Goal: Information Seeking & Learning: Check status

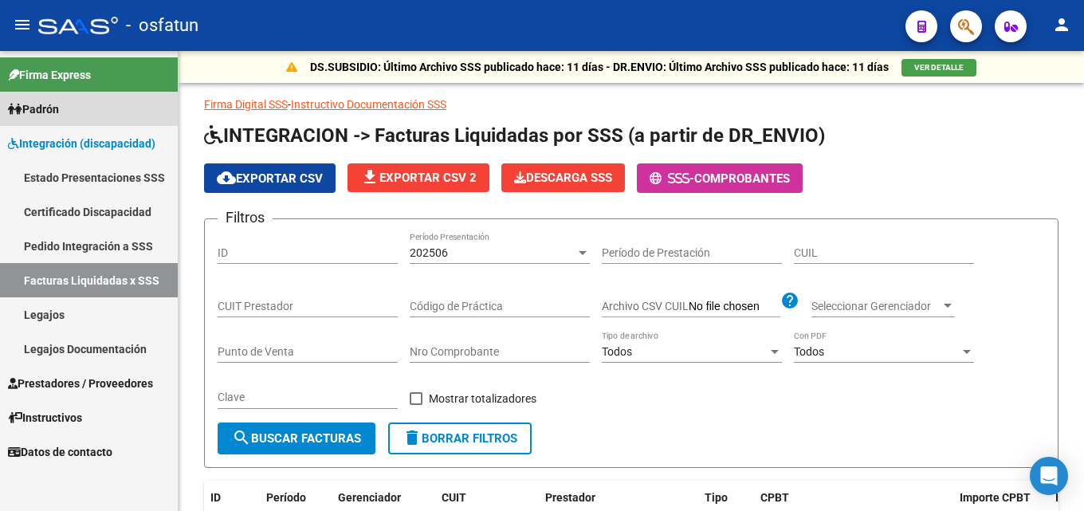
click at [74, 109] on link "Padrón" at bounding box center [89, 109] width 178 height 34
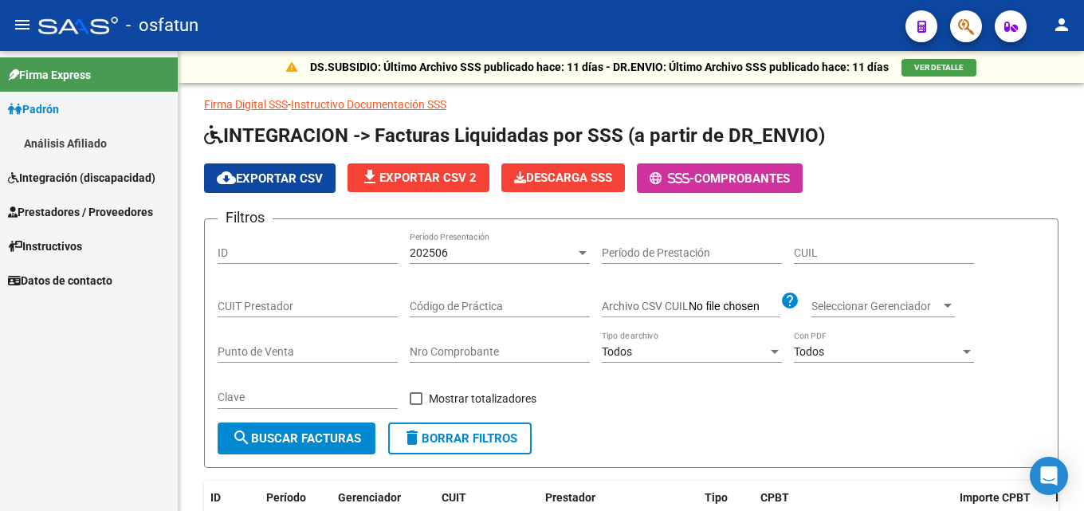
click at [71, 148] on link "Análisis Afiliado" at bounding box center [89, 143] width 178 height 34
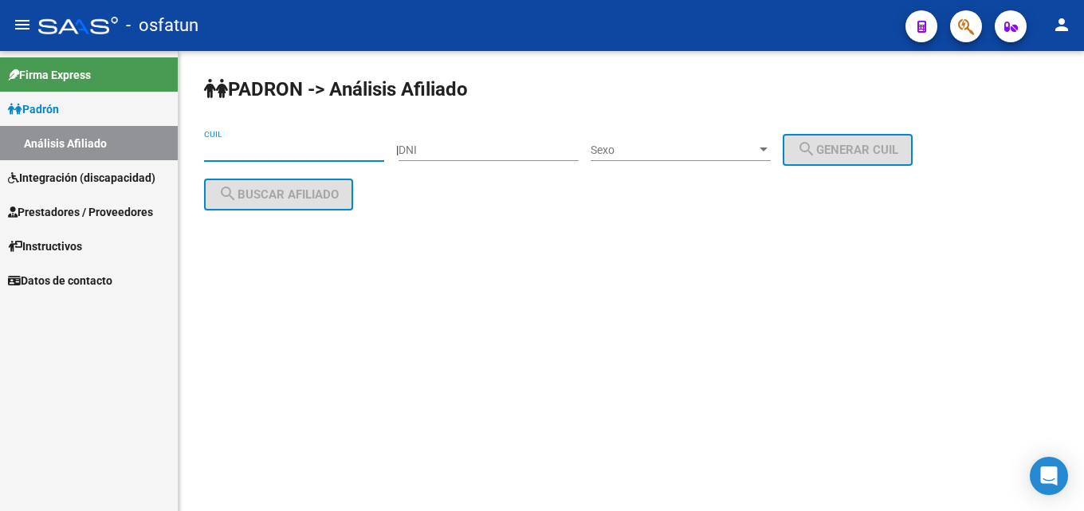
click at [332, 143] on input "CUIL" at bounding box center [294, 150] width 180 height 14
paste input "27-03618093-0"
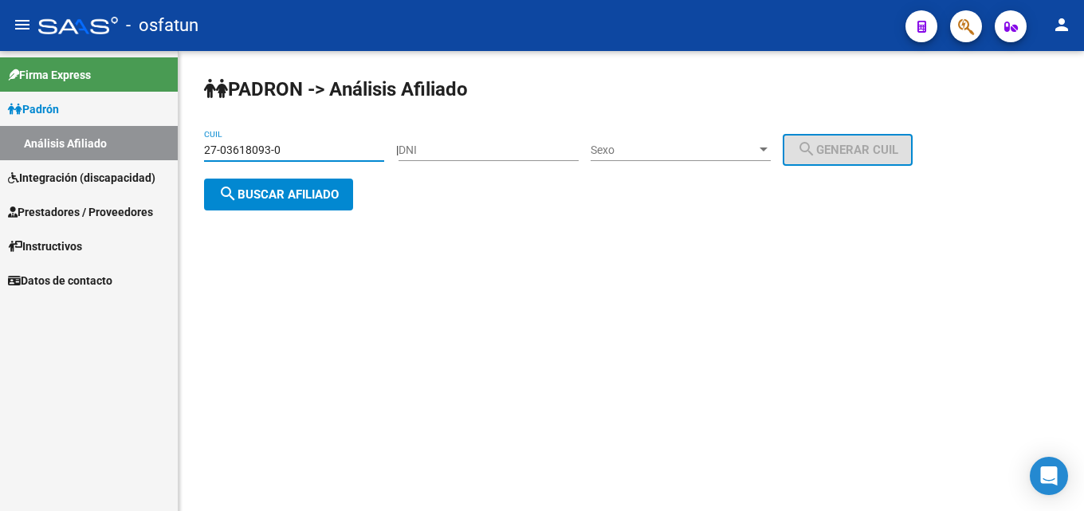
type input "27-03618093-0"
click at [646, 151] on span "Sexo" at bounding box center [674, 150] width 166 height 14
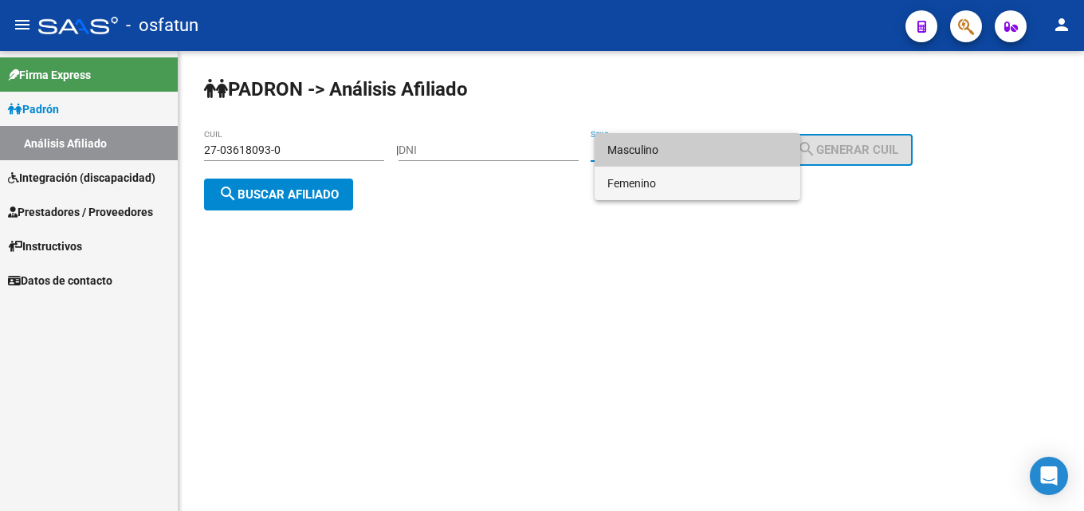
click at [653, 187] on span "Femenino" at bounding box center [697, 183] width 180 height 33
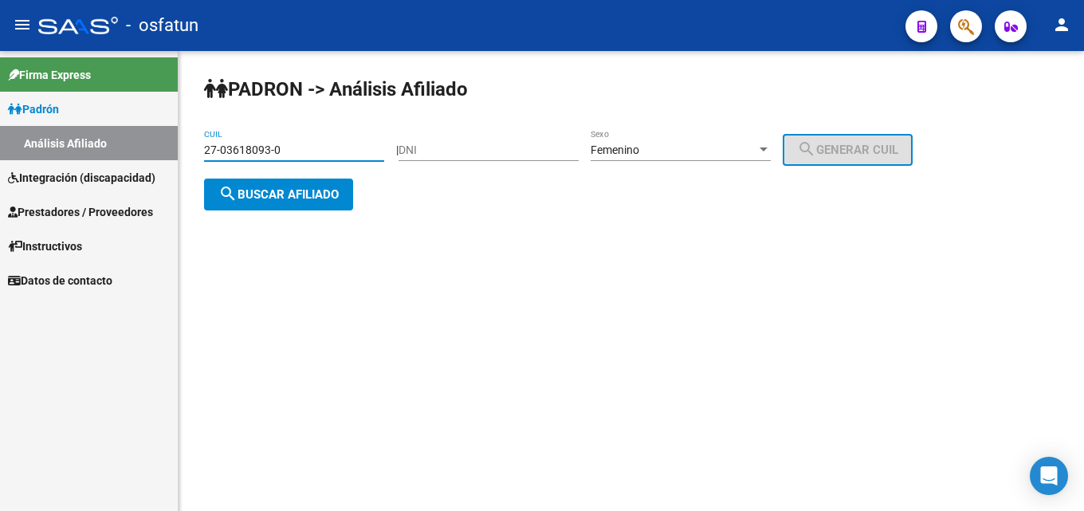
drag, startPoint x: 219, startPoint y: 148, endPoint x: 269, endPoint y: 148, distance: 50.2
click at [269, 148] on input "27-03618093-0" at bounding box center [294, 150] width 180 height 14
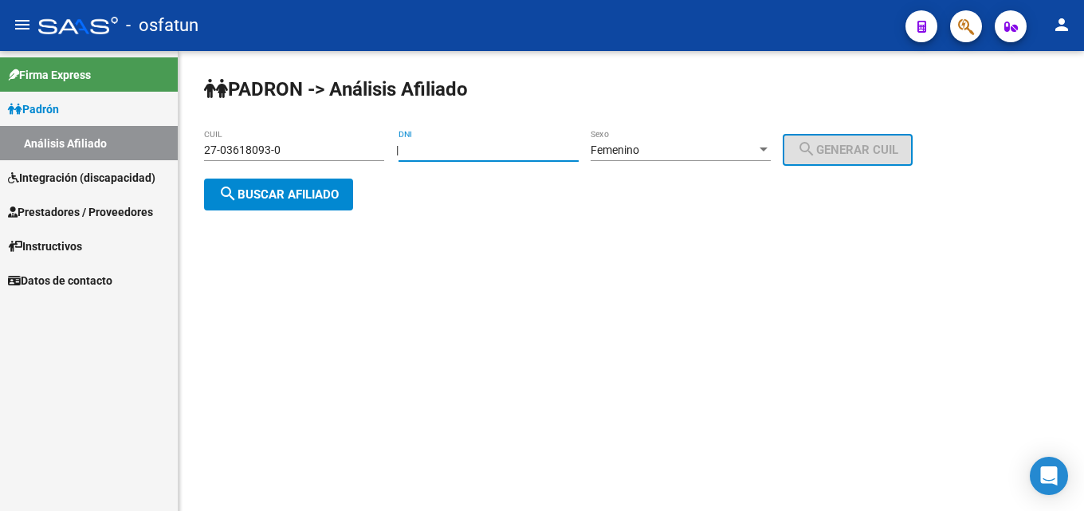
click at [505, 146] on input "DNI" at bounding box center [489, 150] width 180 height 14
paste input "03618093"
type input "03618093"
click at [813, 153] on button "search Generar CUIL" at bounding box center [848, 150] width 130 height 32
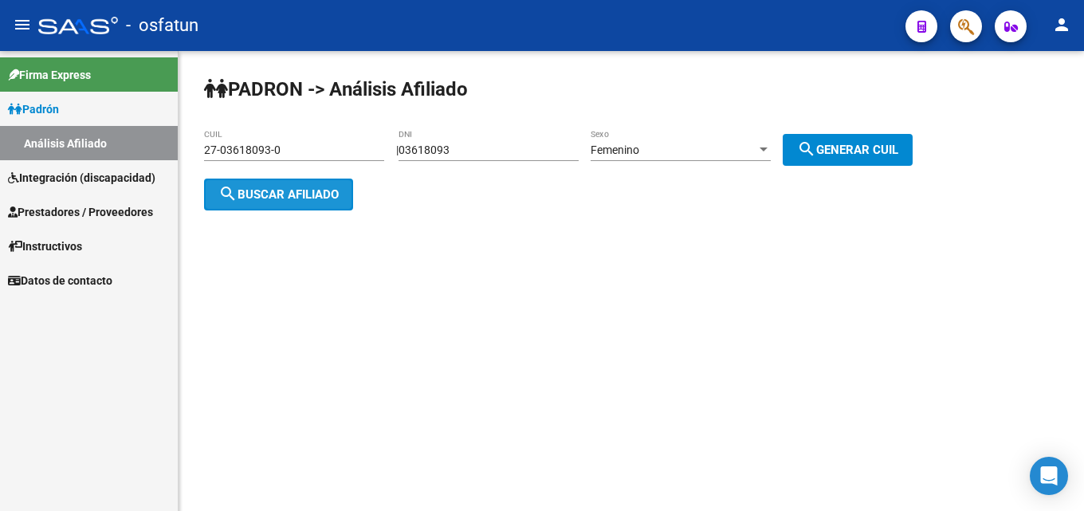
click at [333, 204] on button "search Buscar afiliado" at bounding box center [278, 195] width 149 height 32
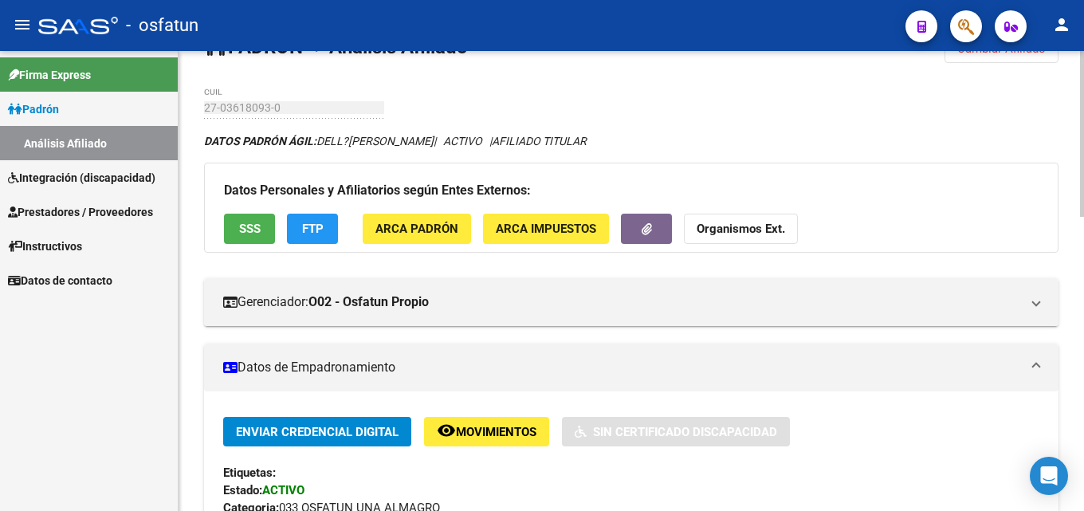
scroll to position [80, 0]
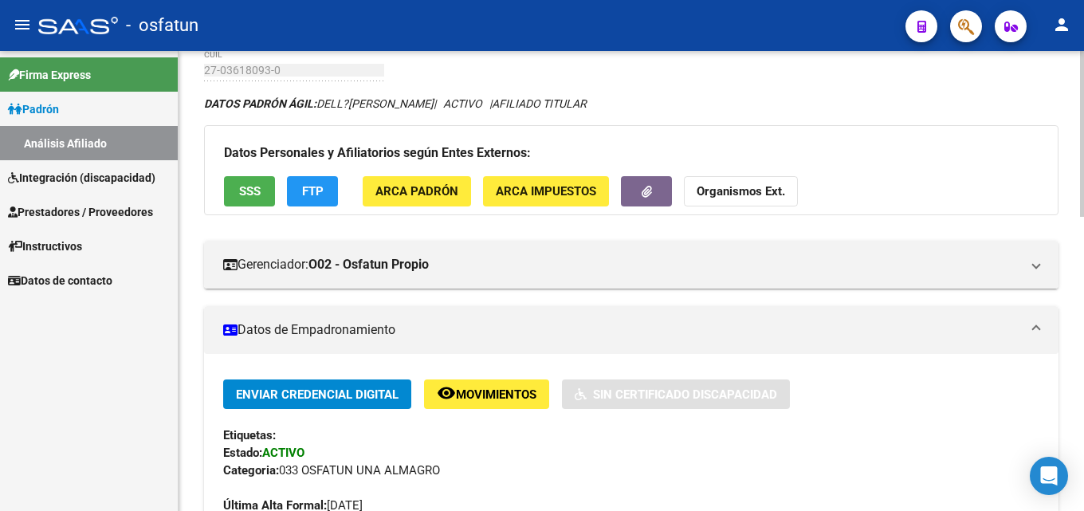
click at [261, 192] on button "SSS" at bounding box center [249, 190] width 51 height 29
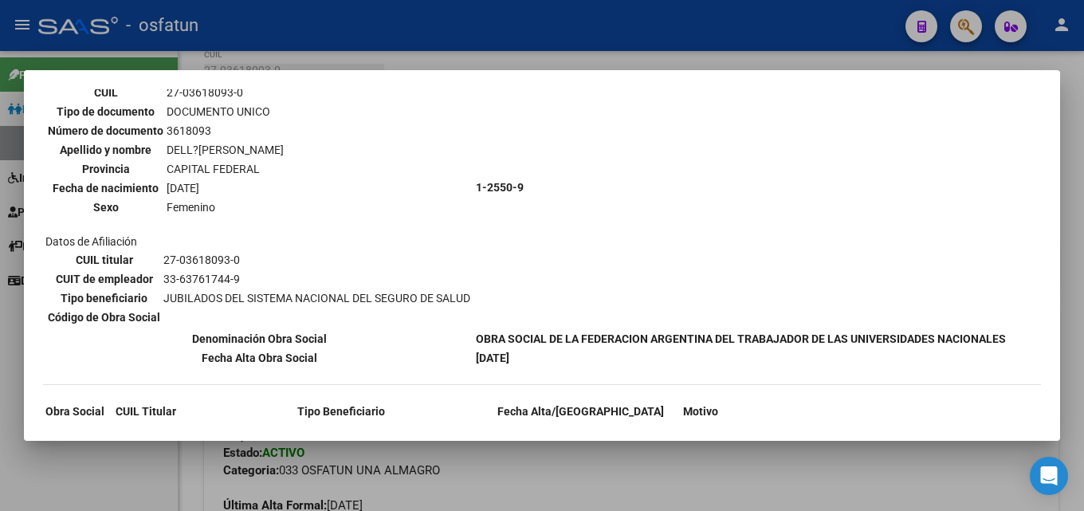
scroll to position [96, 0]
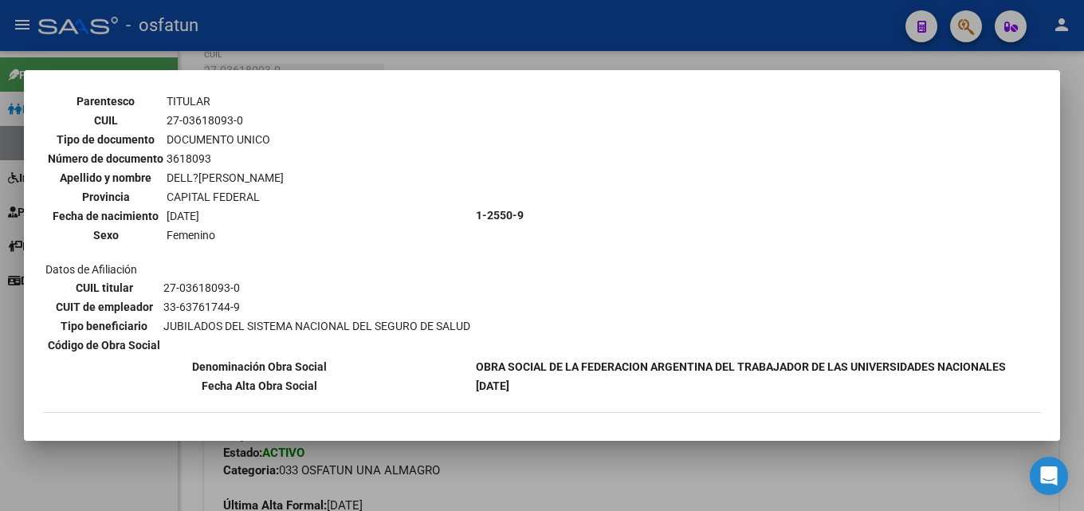
click at [563, 48] on div at bounding box center [542, 255] width 1084 height 511
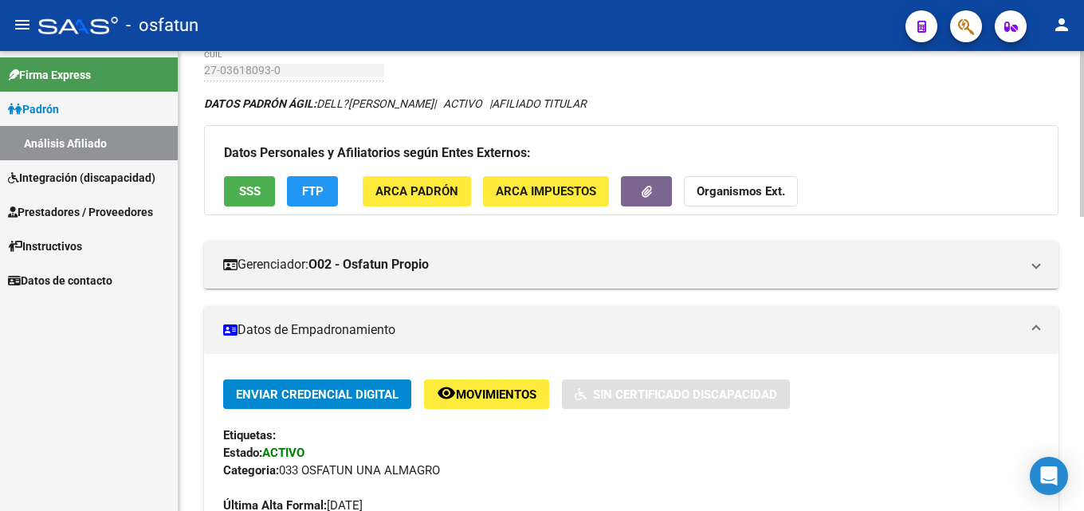
click at [308, 196] on span "FTP" at bounding box center [313, 192] width 22 height 14
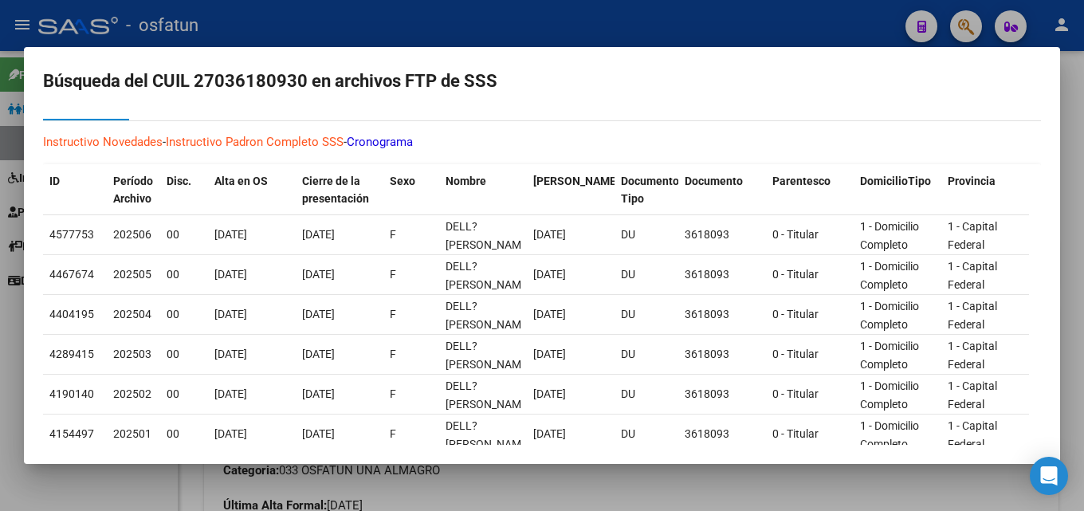
scroll to position [0, 0]
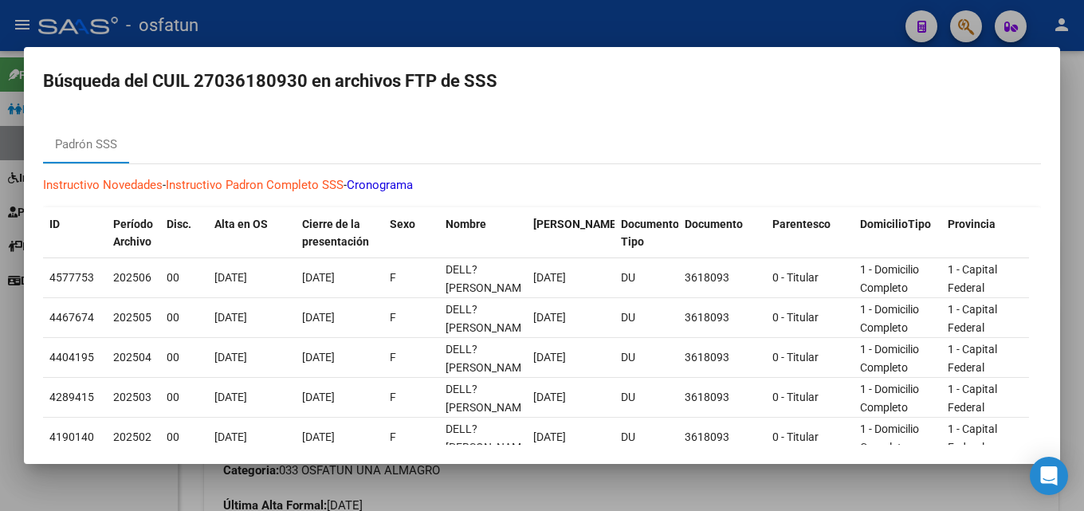
click at [678, 27] on div at bounding box center [542, 255] width 1084 height 511
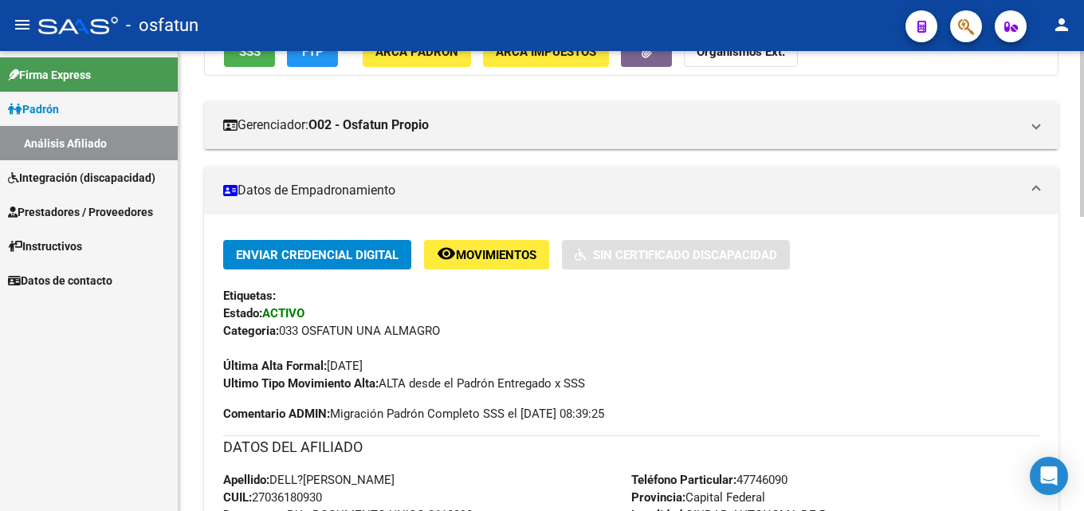
scroll to position [159, 0]
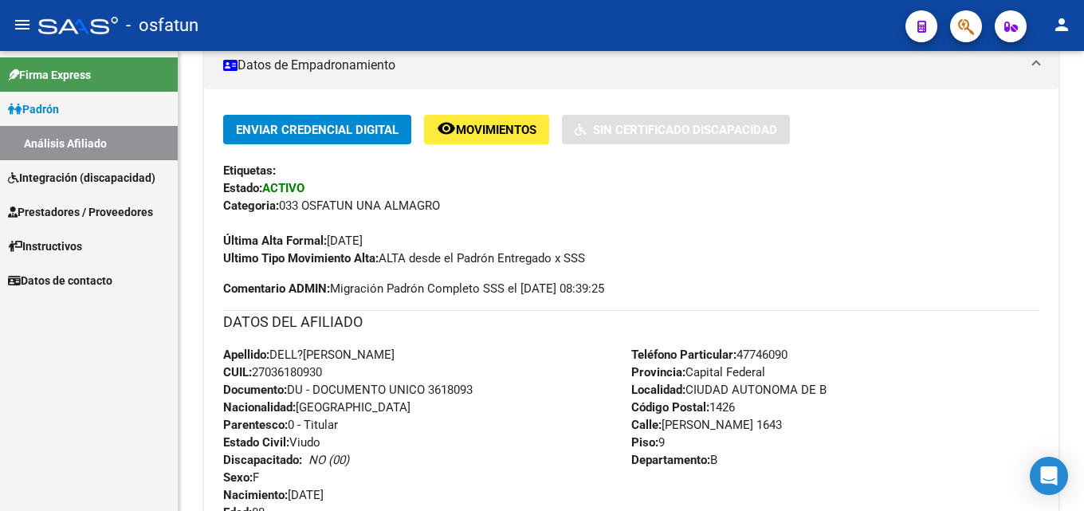
scroll to position [319, 0]
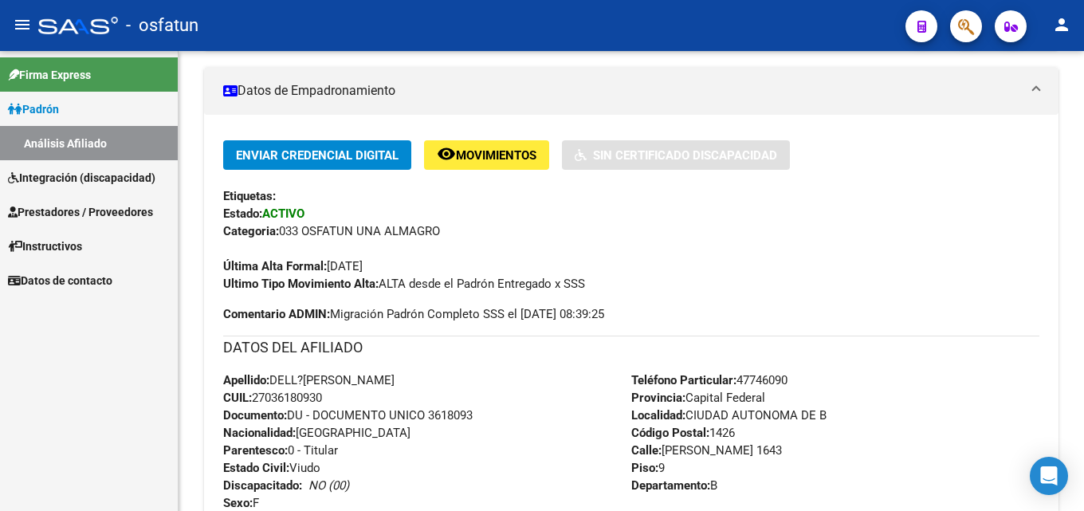
click at [53, 102] on span "Padrón" at bounding box center [33, 109] width 51 height 18
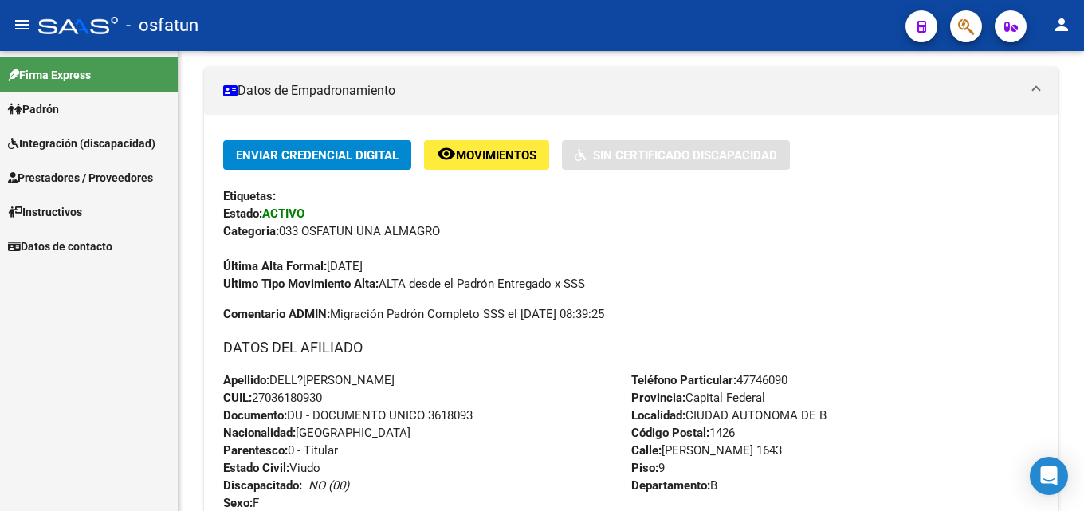
click at [55, 108] on span "Padrón" at bounding box center [33, 109] width 51 height 18
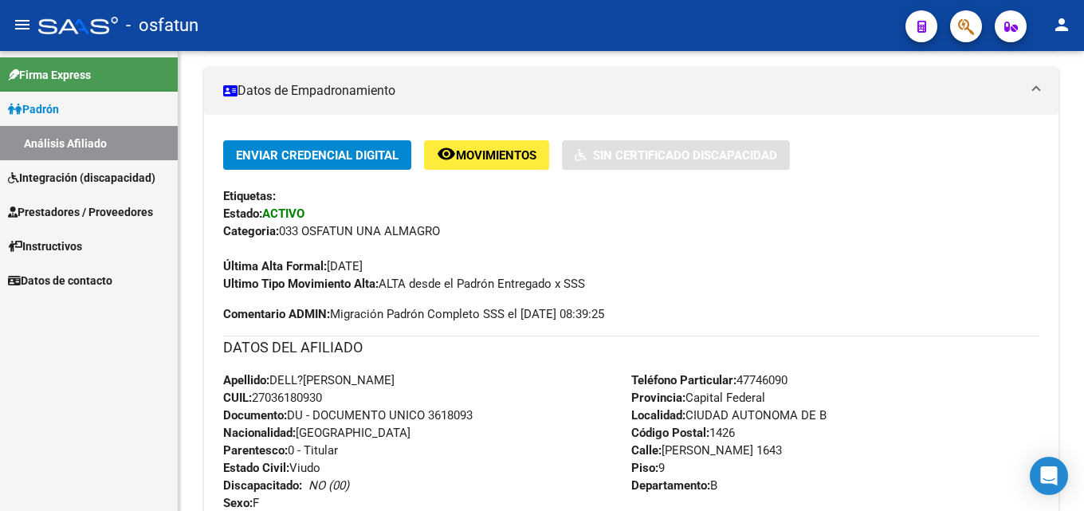
click at [83, 140] on link "Análisis Afiliado" at bounding box center [89, 143] width 178 height 34
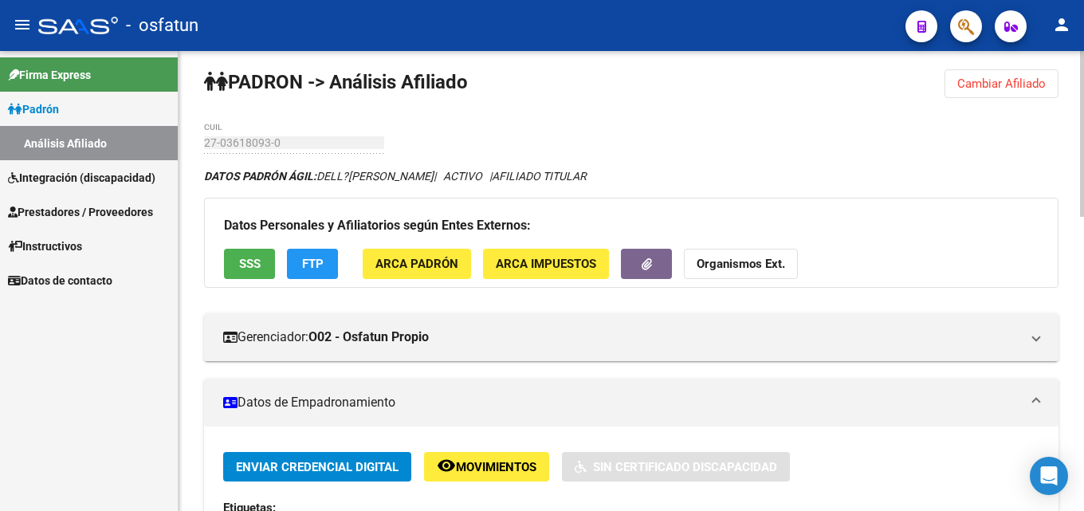
scroll to position [0, 0]
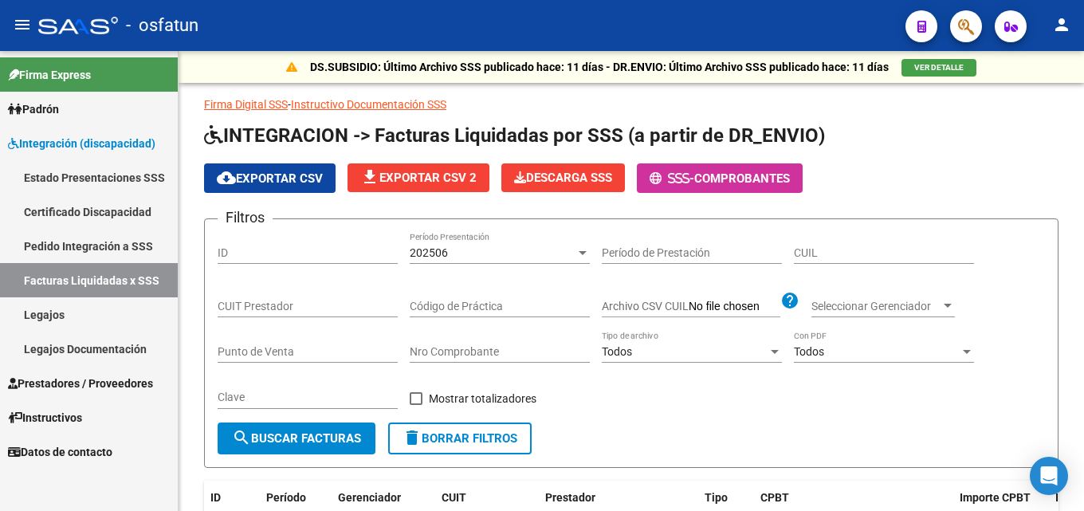
click at [48, 106] on span "Padrón" at bounding box center [33, 109] width 51 height 18
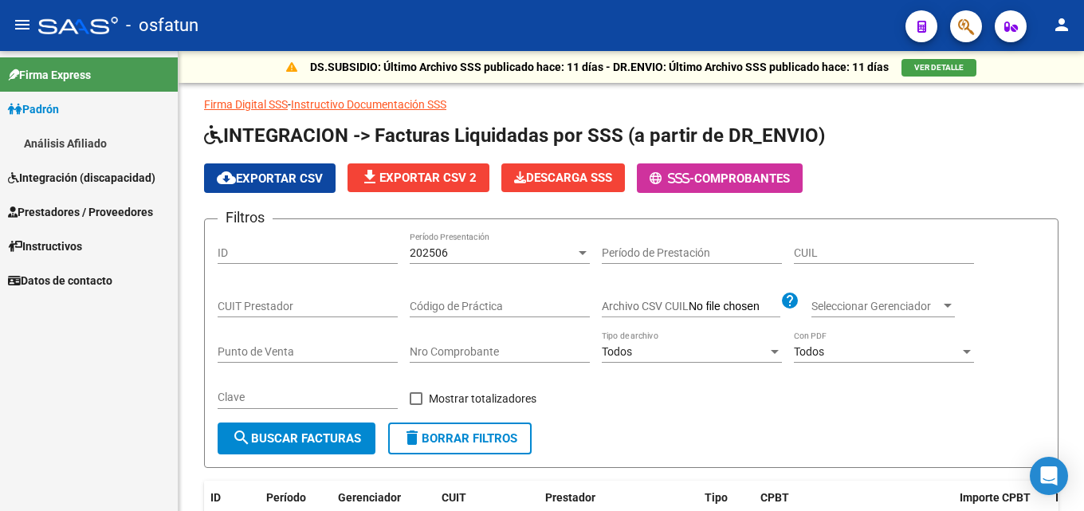
click at [66, 141] on link "Análisis Afiliado" at bounding box center [89, 143] width 178 height 34
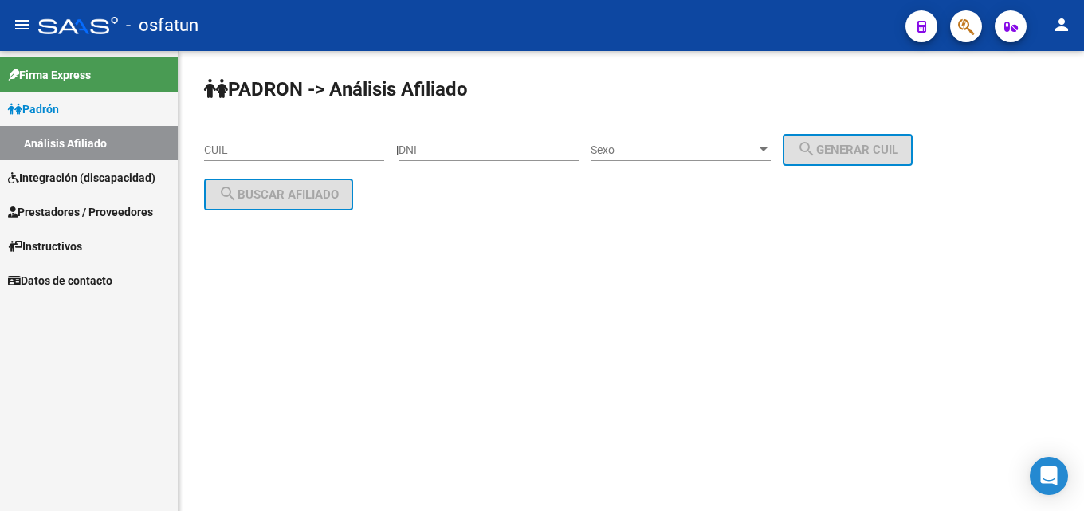
click at [443, 149] on input "DNI" at bounding box center [489, 150] width 180 height 14
paste input "3618093"
type input "3618093"
click at [721, 145] on span "Sexo" at bounding box center [674, 150] width 166 height 14
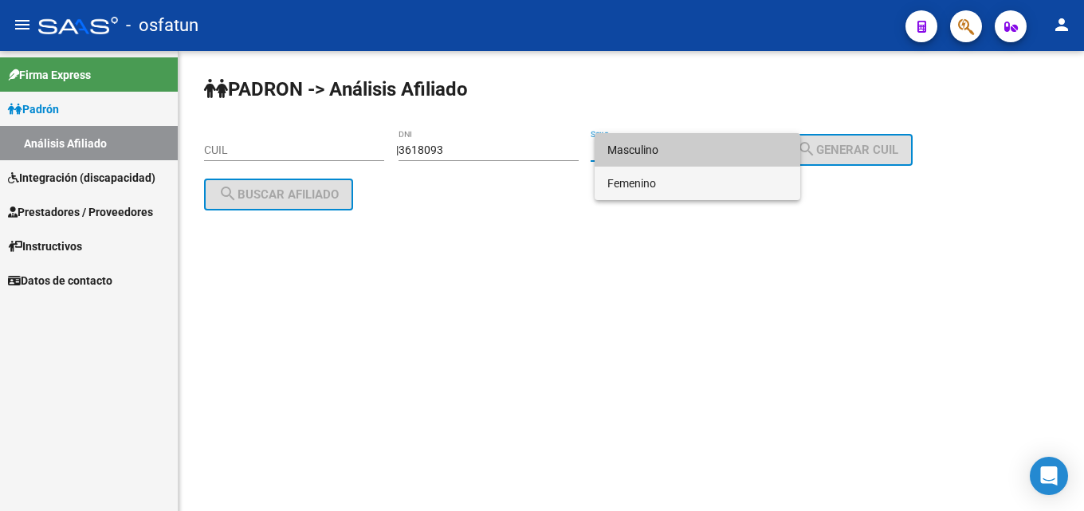
click at [660, 181] on span "Femenino" at bounding box center [697, 183] width 180 height 33
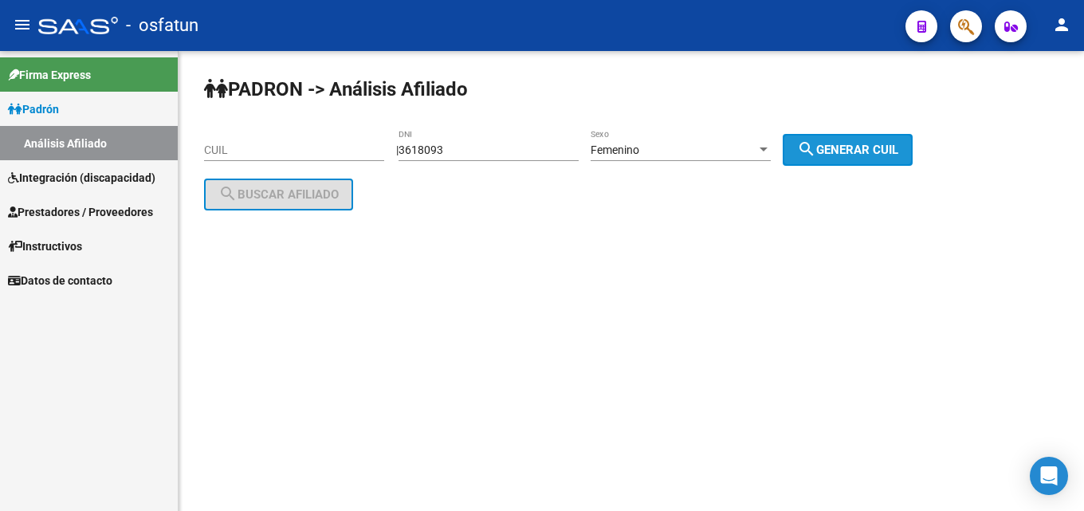
click at [881, 149] on span "search Generar CUIL" at bounding box center [847, 150] width 101 height 14
type input "27-03618093-0"
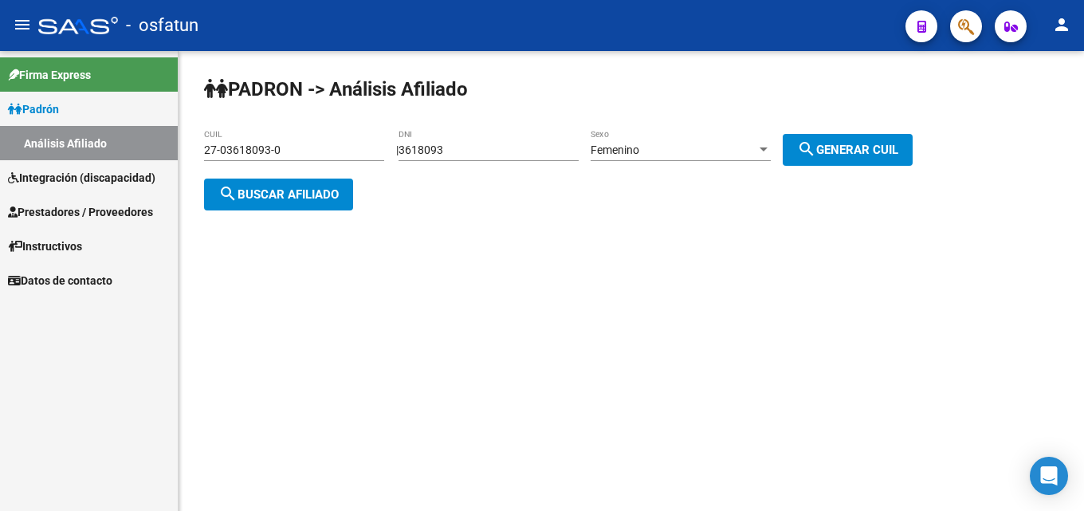
click at [304, 201] on button "search Buscar afiliado" at bounding box center [278, 195] width 149 height 32
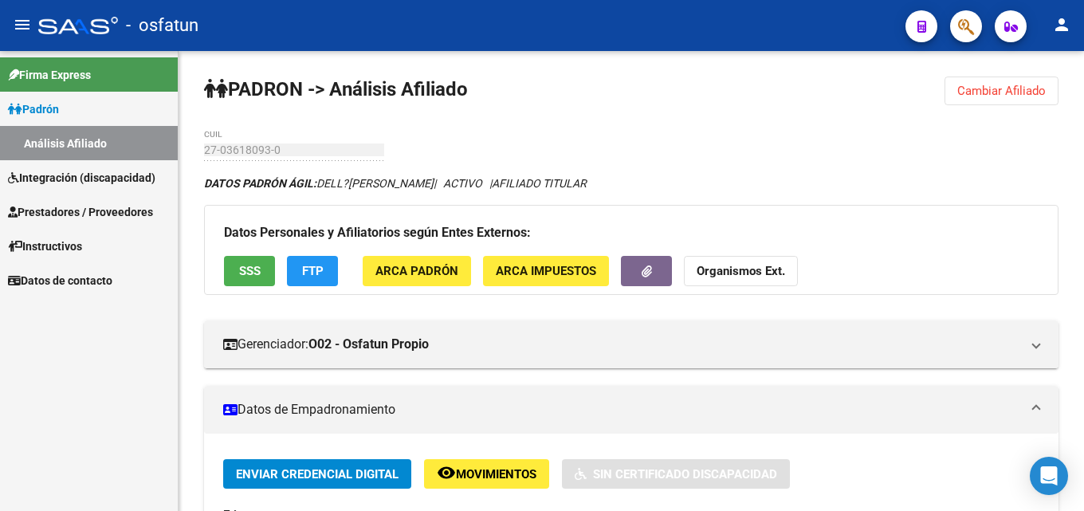
click at [74, 135] on link "Análisis Afiliado" at bounding box center [89, 143] width 178 height 34
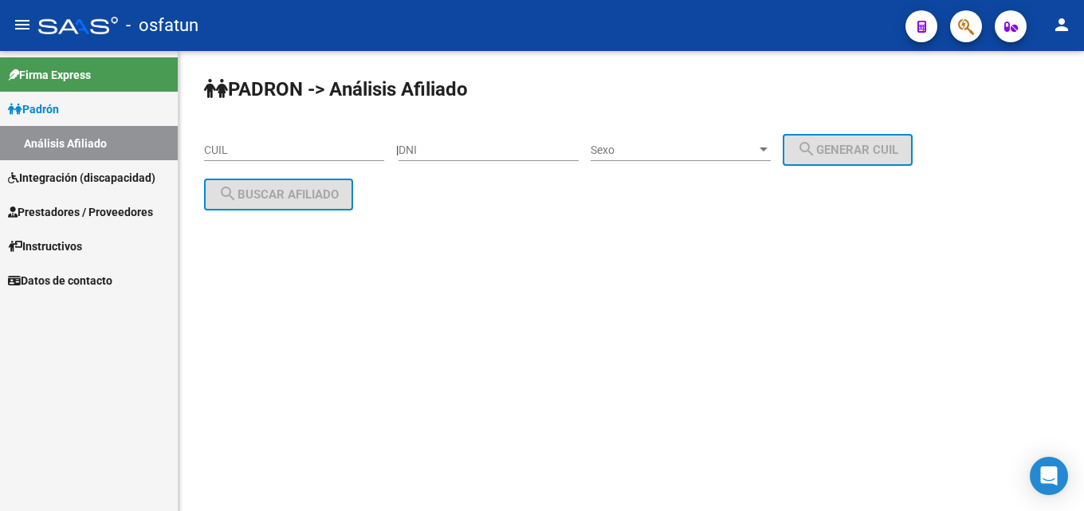
click at [539, 157] on div "DNI" at bounding box center [489, 145] width 180 height 32
paste input "3618093"
type input "3618093"
click at [738, 139] on div "Sexo Sexo" at bounding box center [681, 145] width 180 height 32
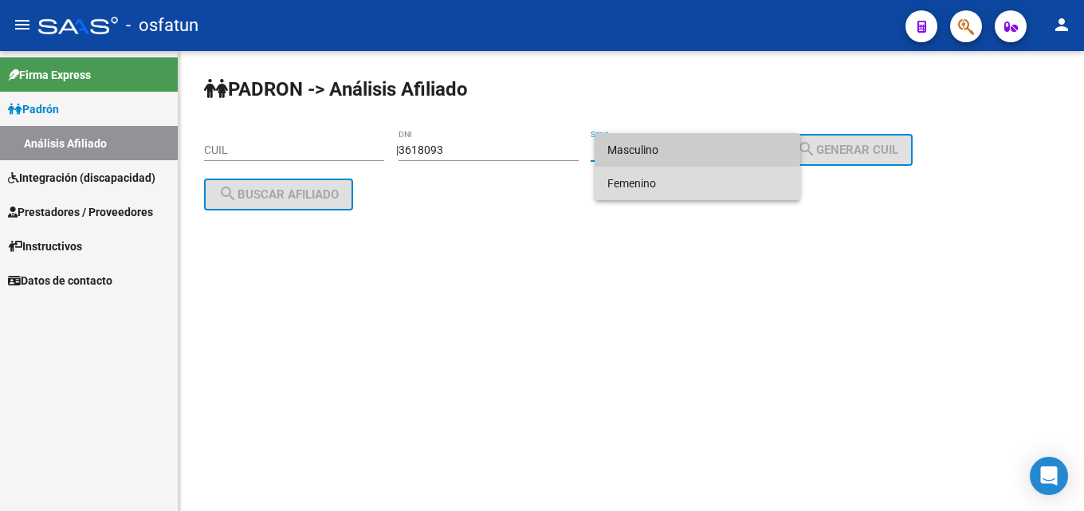
click at [707, 180] on span "Femenino" at bounding box center [697, 183] width 180 height 33
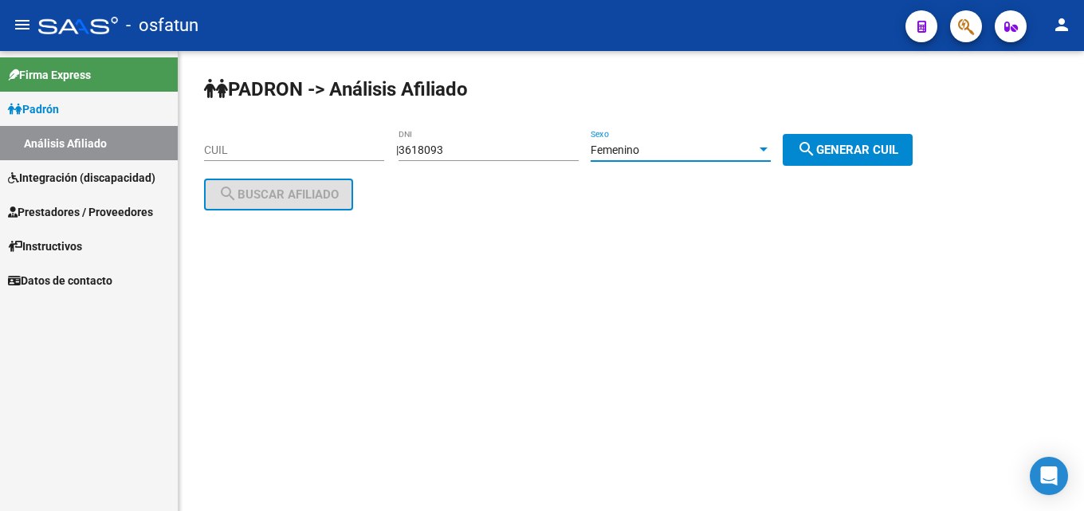
click at [878, 159] on button "search Generar CUIL" at bounding box center [848, 150] width 130 height 32
type input "27-03618093-0"
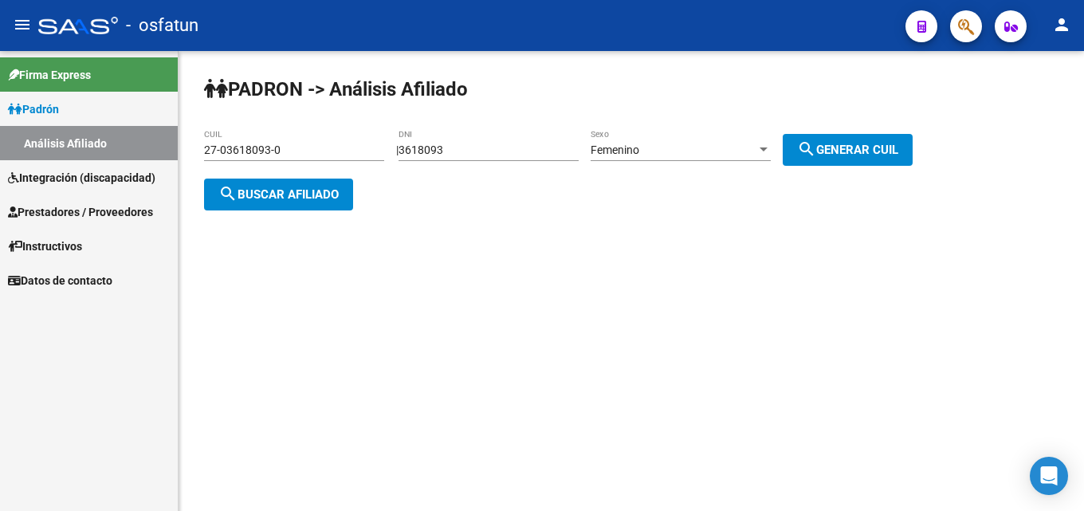
click at [265, 194] on span "search Buscar afiliado" at bounding box center [278, 194] width 120 height 14
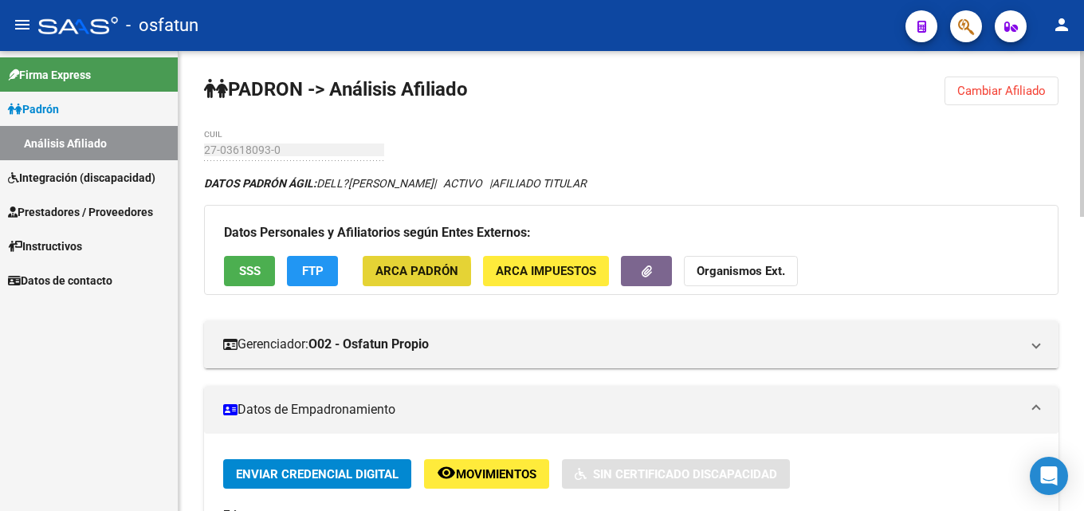
click at [393, 275] on span "ARCA Padrón" at bounding box center [416, 272] width 83 height 14
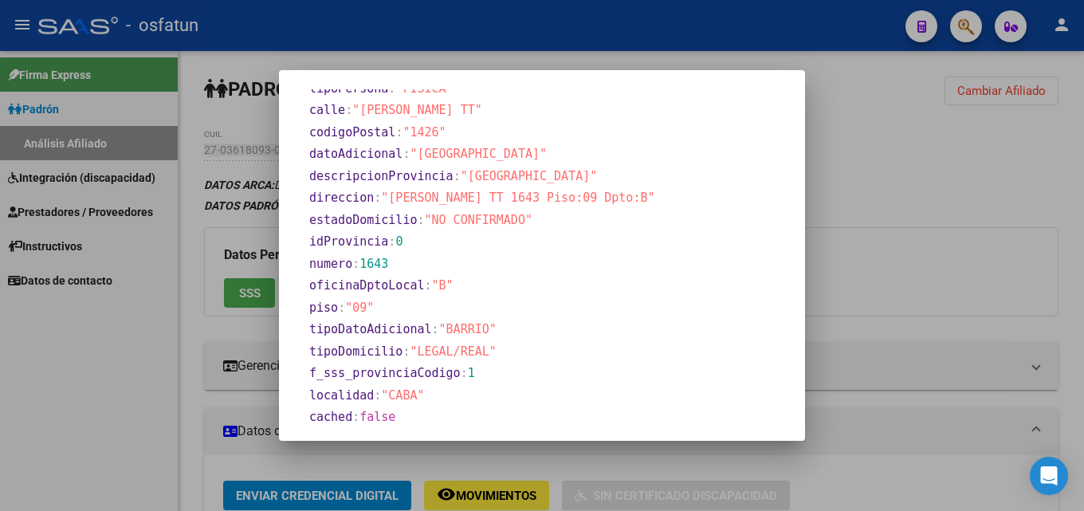
scroll to position [538, 0]
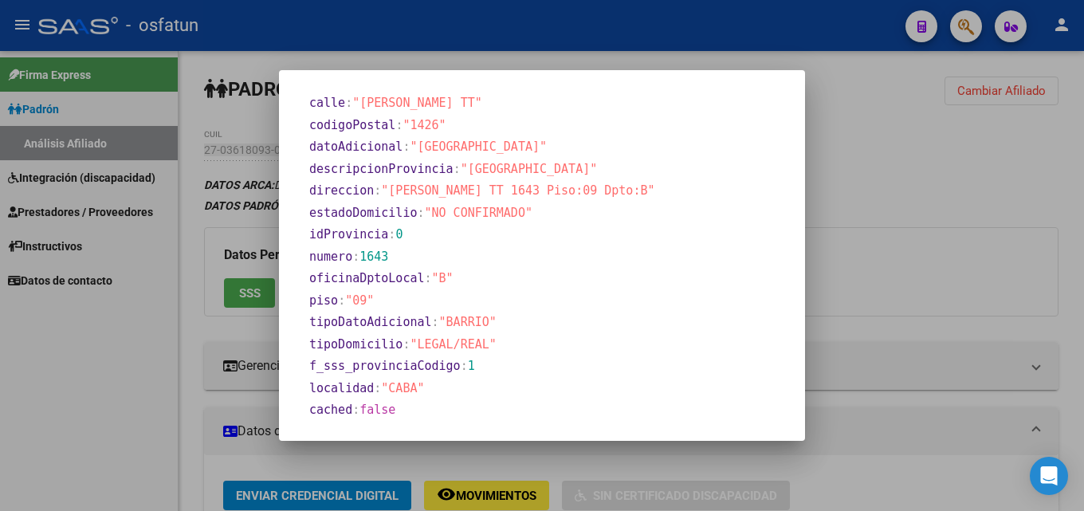
click at [859, 220] on div at bounding box center [542, 255] width 1084 height 511
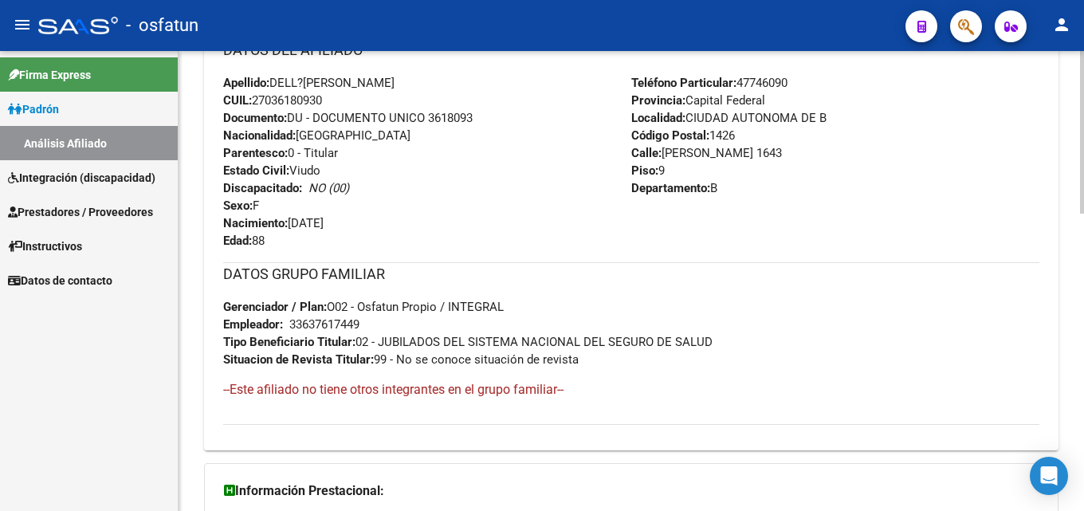
scroll to position [838, 0]
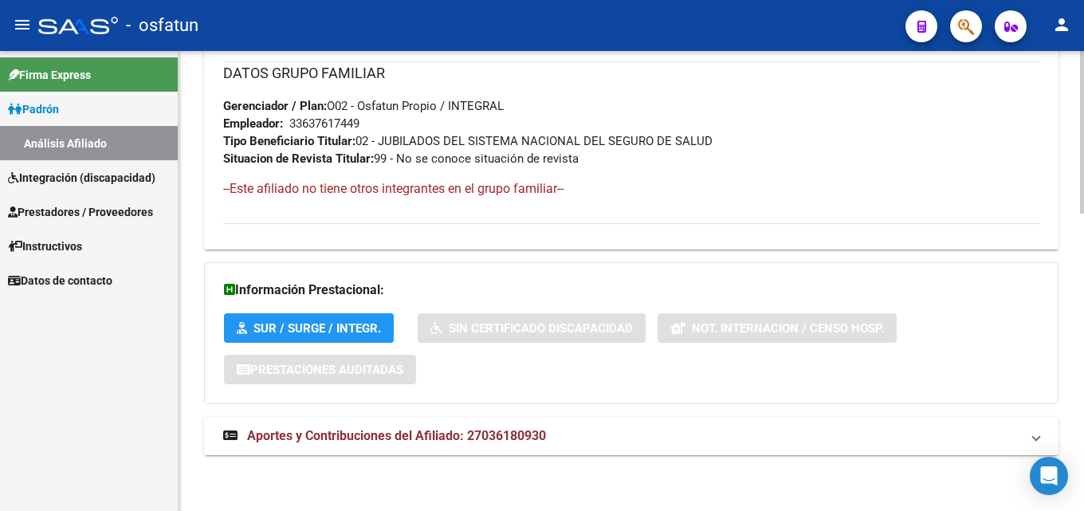
click at [430, 436] on span "Aportes y Contribuciones del Afiliado: 27036180930" at bounding box center [396, 435] width 299 height 15
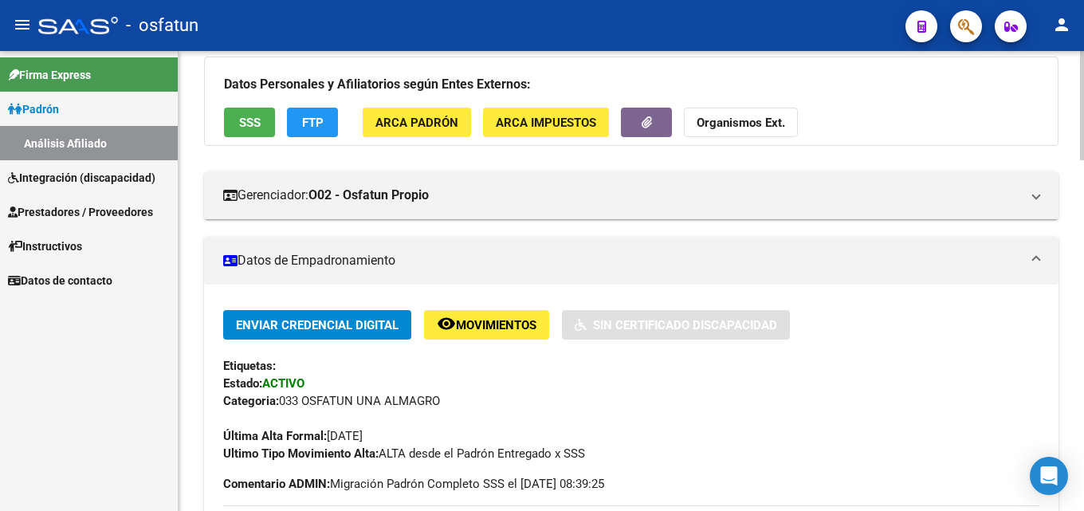
scroll to position [123, 0]
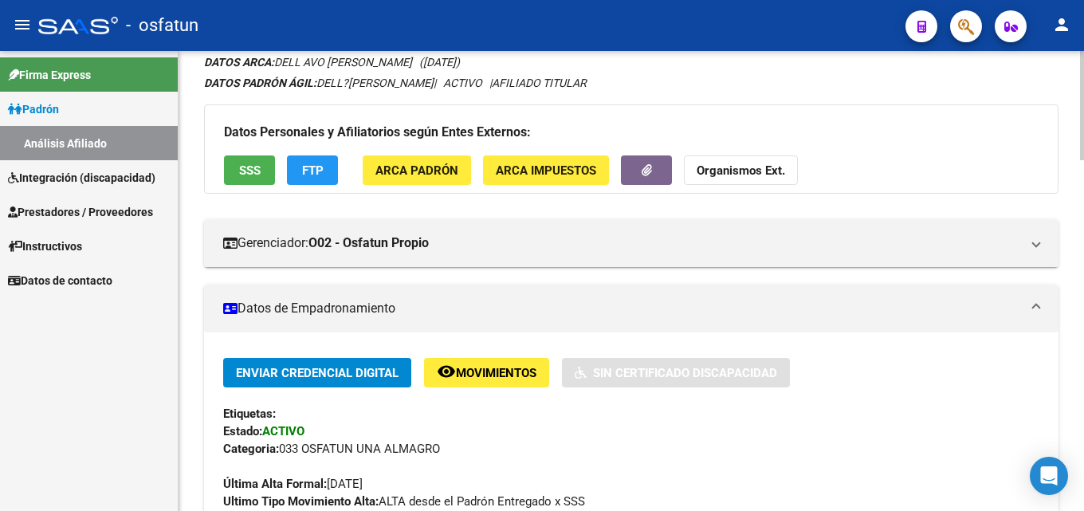
click at [434, 174] on span "ARCA Padrón" at bounding box center [416, 170] width 83 height 14
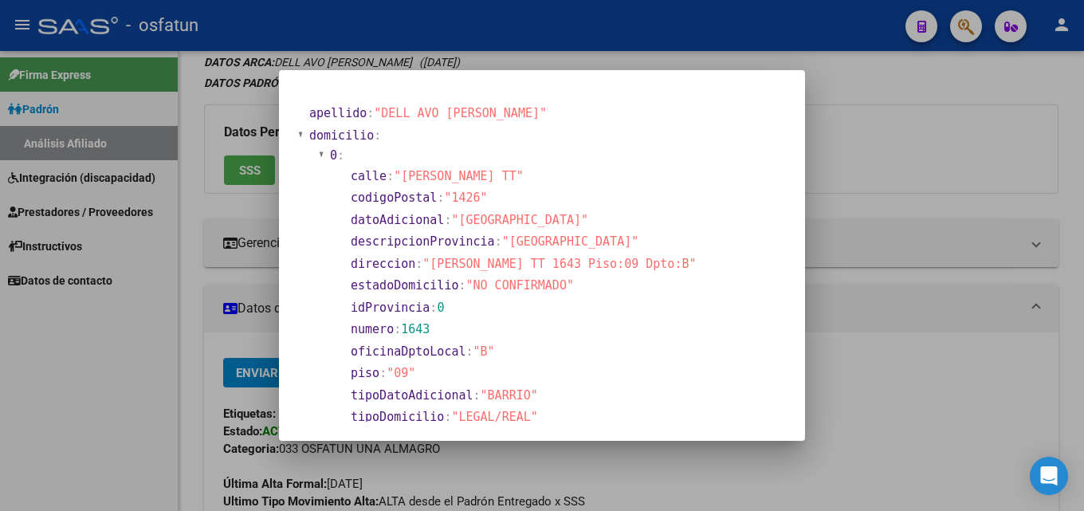
click at [971, 132] on div at bounding box center [542, 255] width 1084 height 511
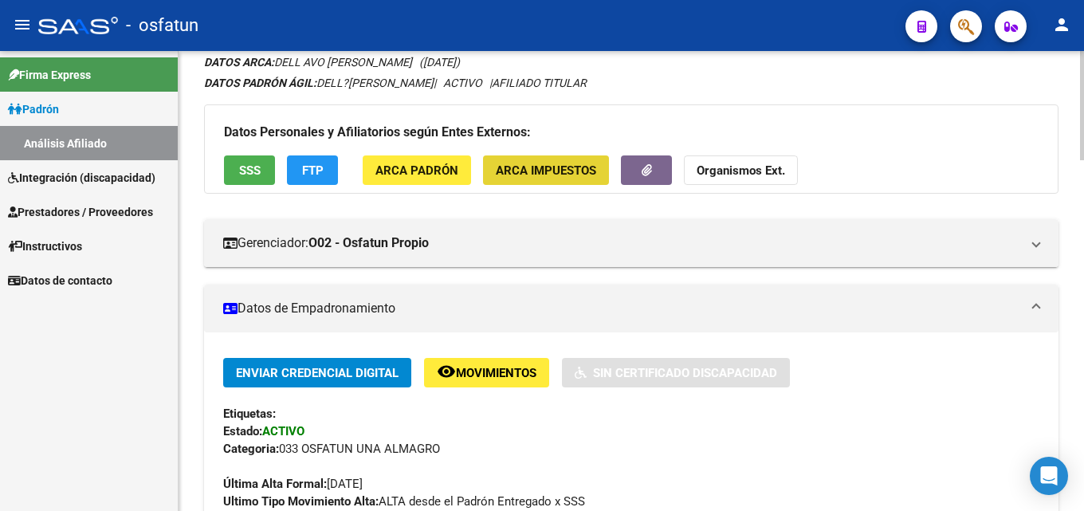
click at [557, 175] on span "ARCA Impuestos" at bounding box center [546, 170] width 100 height 14
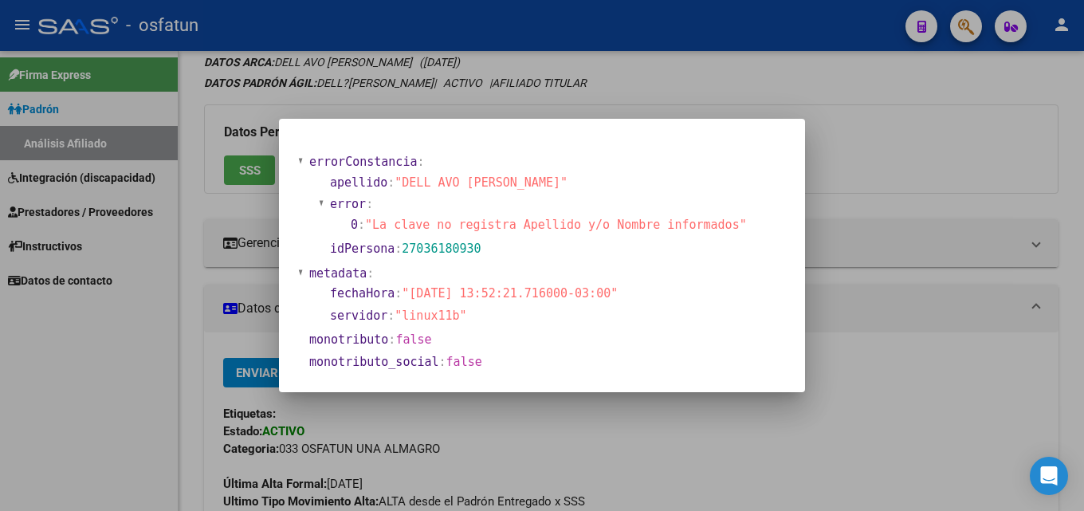
click at [937, 167] on div at bounding box center [542, 255] width 1084 height 511
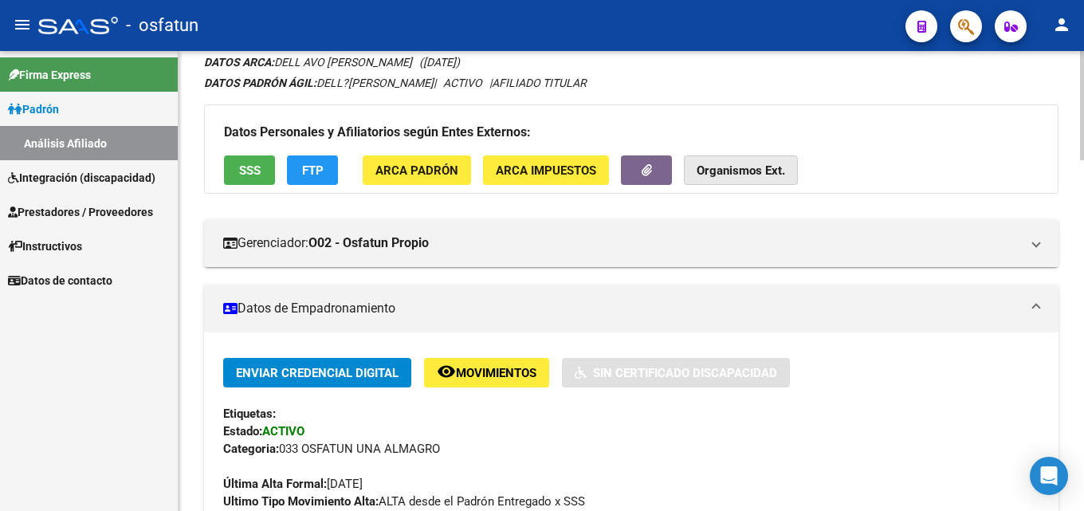
click at [740, 169] on strong "Organismos Ext." at bounding box center [741, 170] width 88 height 14
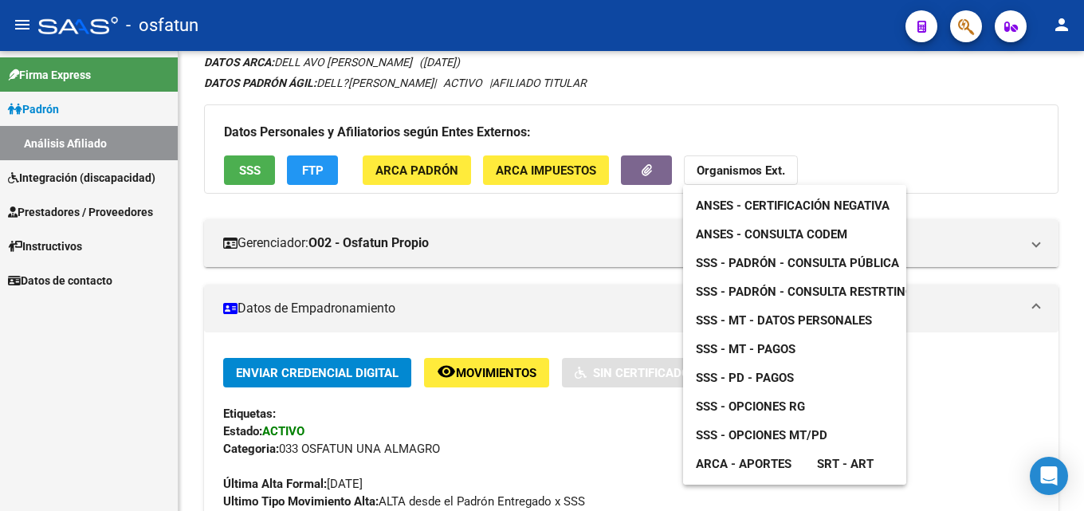
click at [929, 150] on div at bounding box center [542, 255] width 1084 height 511
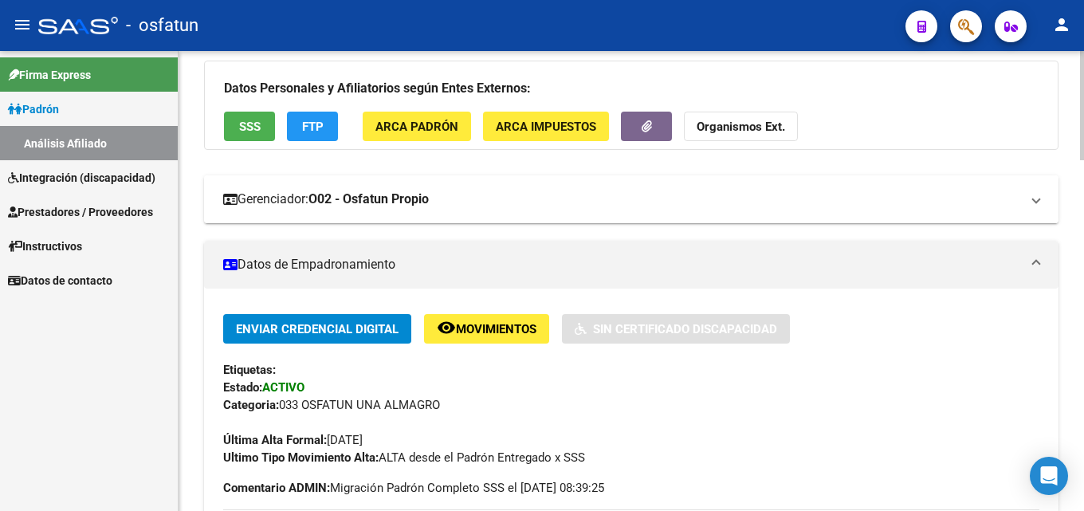
scroll to position [202, 0]
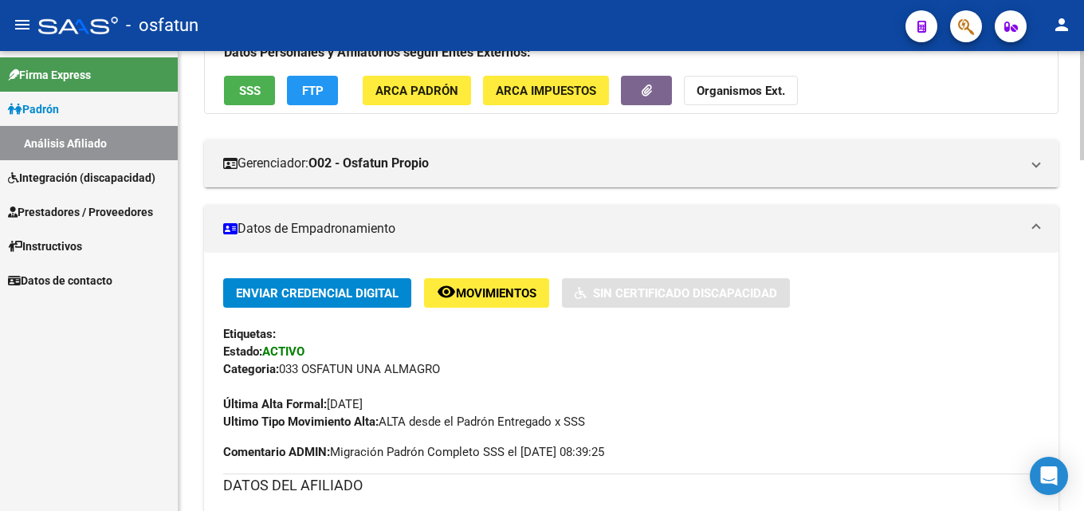
click at [735, 93] on strong "Organismos Ext." at bounding box center [741, 91] width 88 height 14
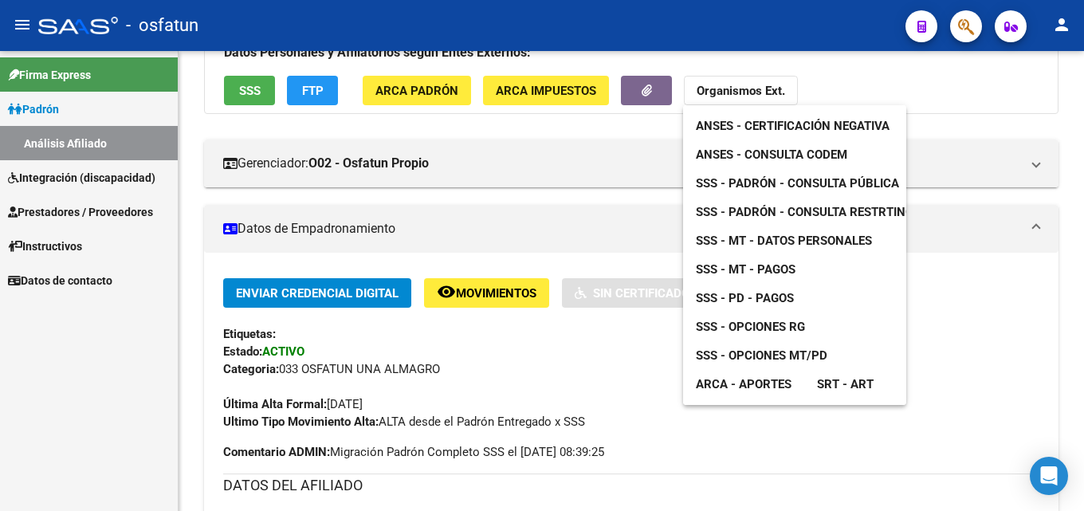
click at [812, 387] on link "SRT - ART" at bounding box center [845, 384] width 82 height 29
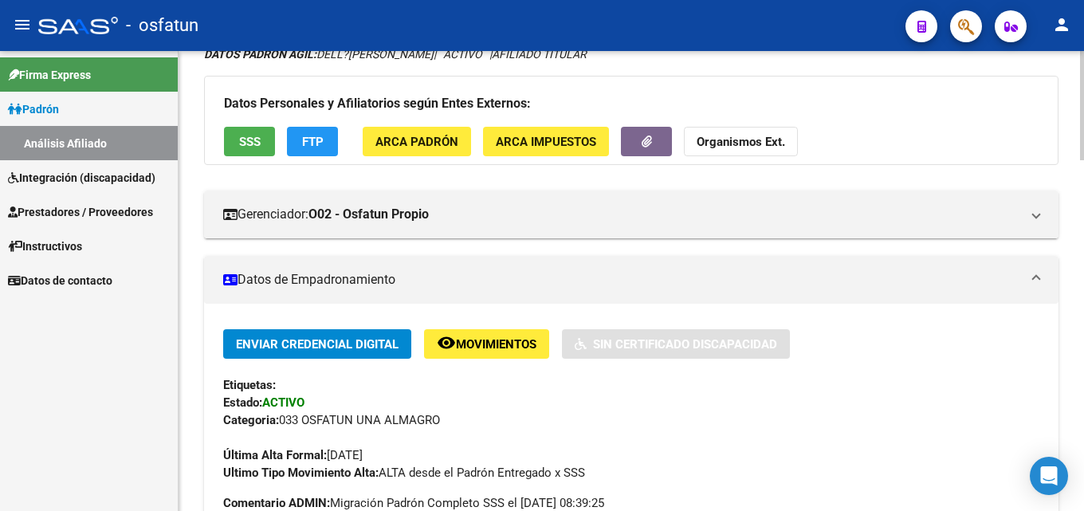
scroll to position [159, 0]
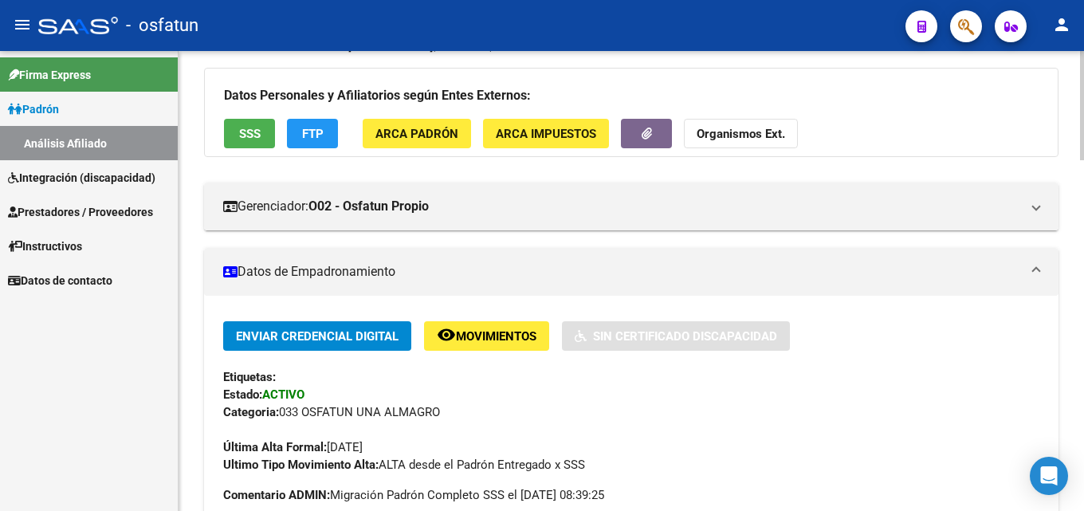
click at [299, 269] on mat-panel-title "Datos de Empadronamiento" at bounding box center [621, 272] width 797 height 18
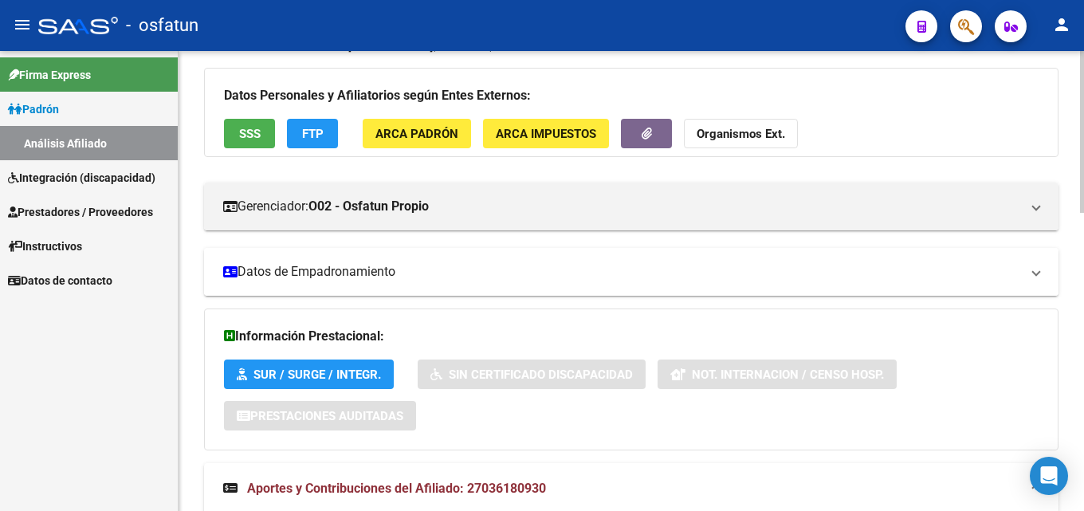
click at [353, 272] on mat-panel-title "Datos de Empadronamiento" at bounding box center [621, 272] width 797 height 18
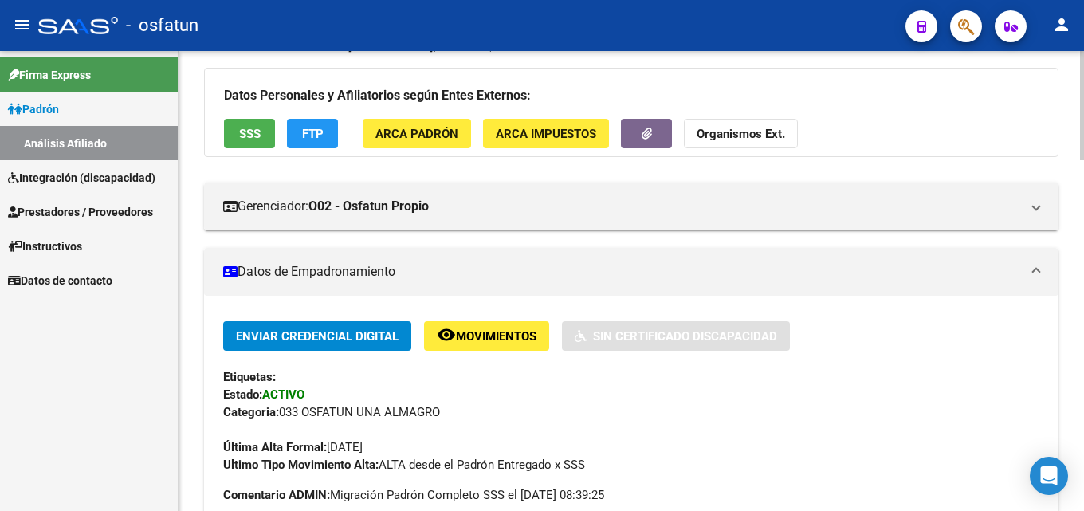
click at [353, 272] on mat-panel-title "Datos de Empadronamiento" at bounding box center [621, 272] width 797 height 18
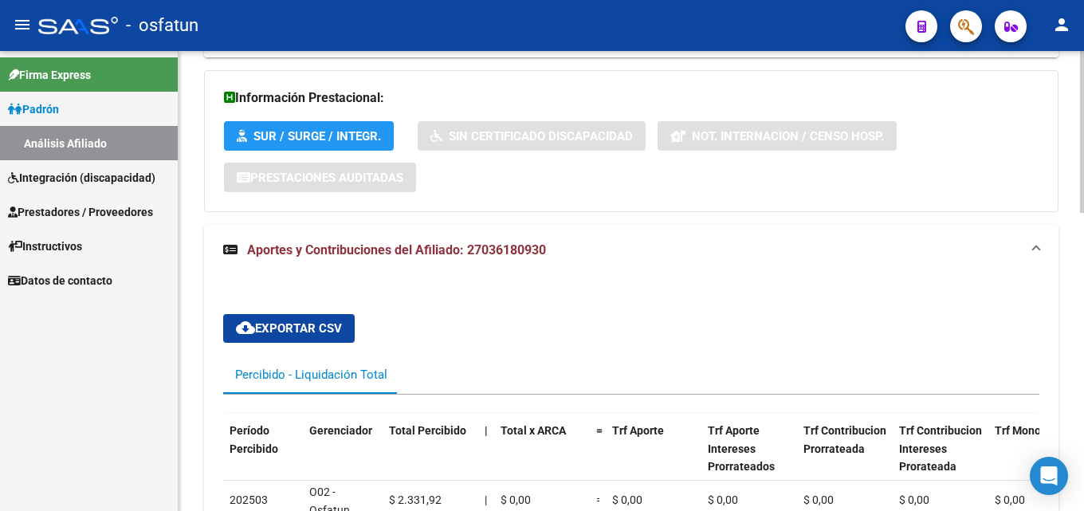
scroll to position [399, 0]
click at [331, 104] on h3 "Información Prestacional:" at bounding box center [631, 97] width 815 height 22
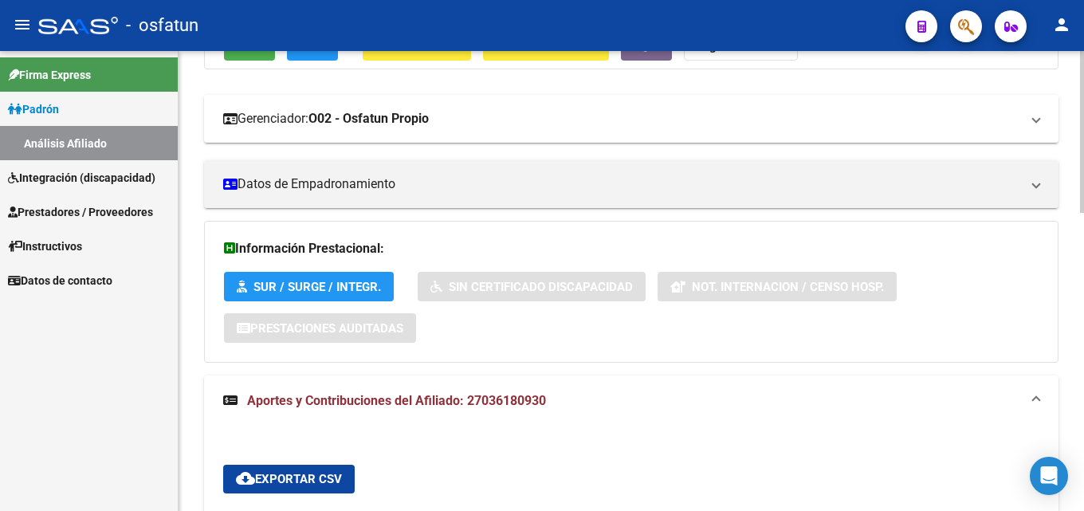
scroll to position [239, 0]
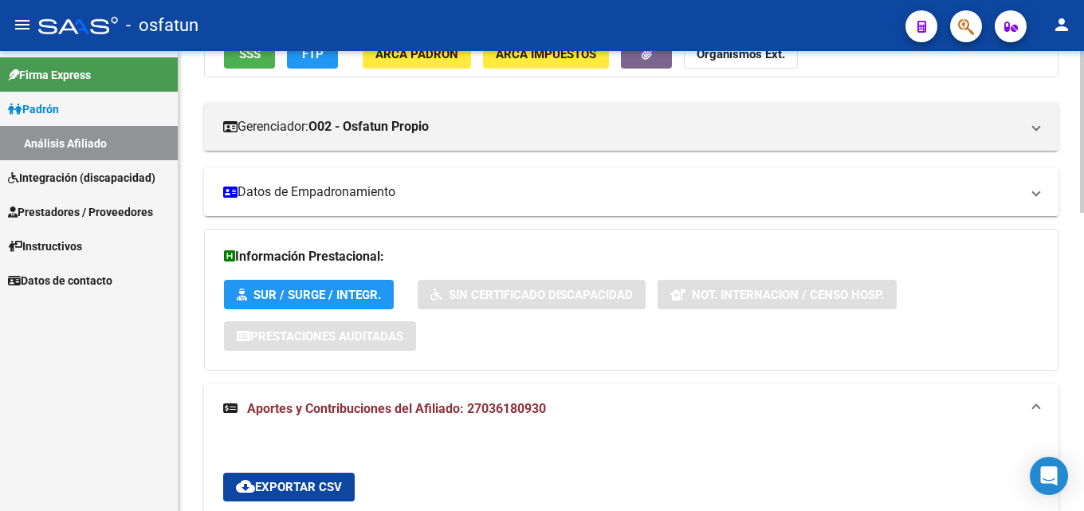
click at [320, 198] on mat-panel-title "Datos de Empadronamiento" at bounding box center [621, 192] width 797 height 18
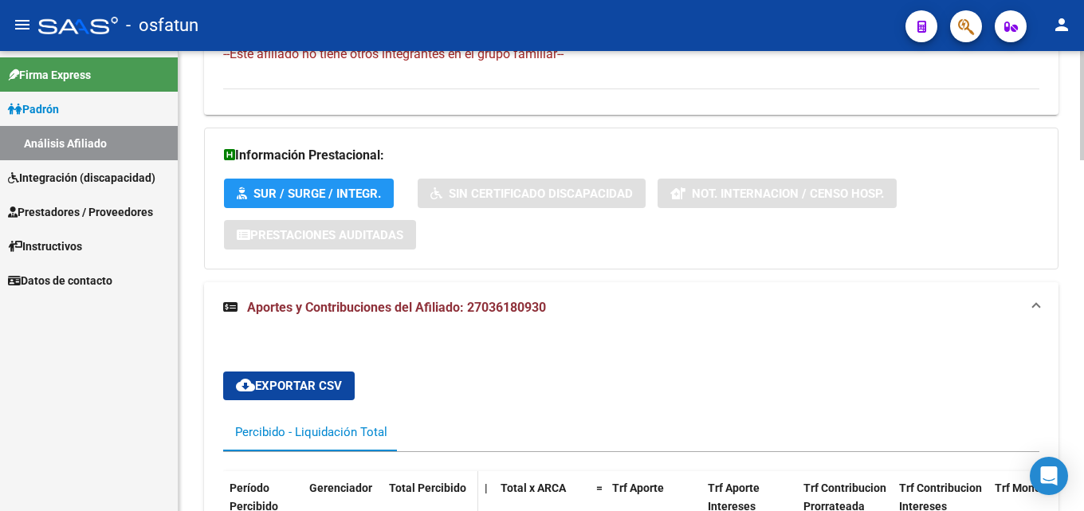
scroll to position [956, 0]
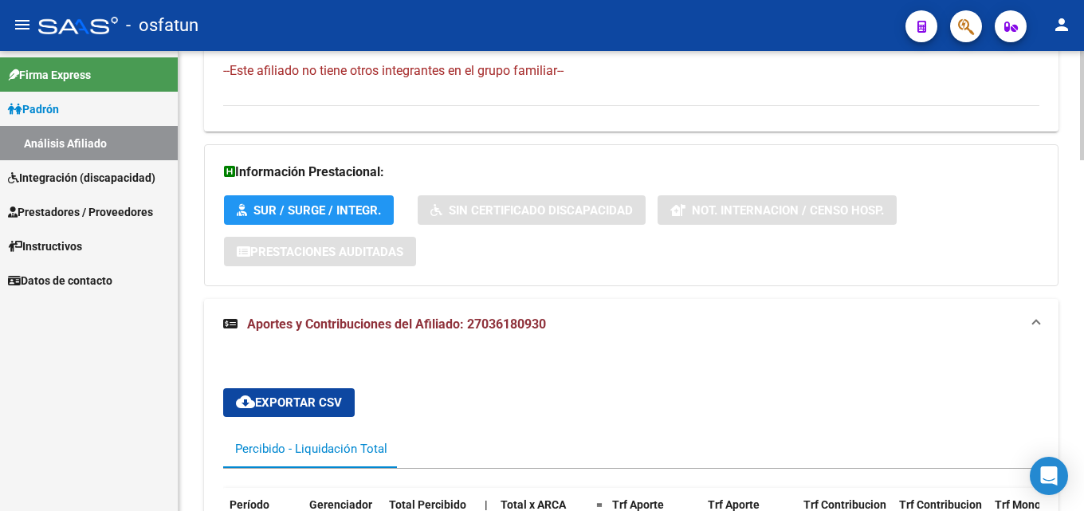
click at [337, 220] on button "SUR / SURGE / INTEGR." at bounding box center [309, 209] width 170 height 29
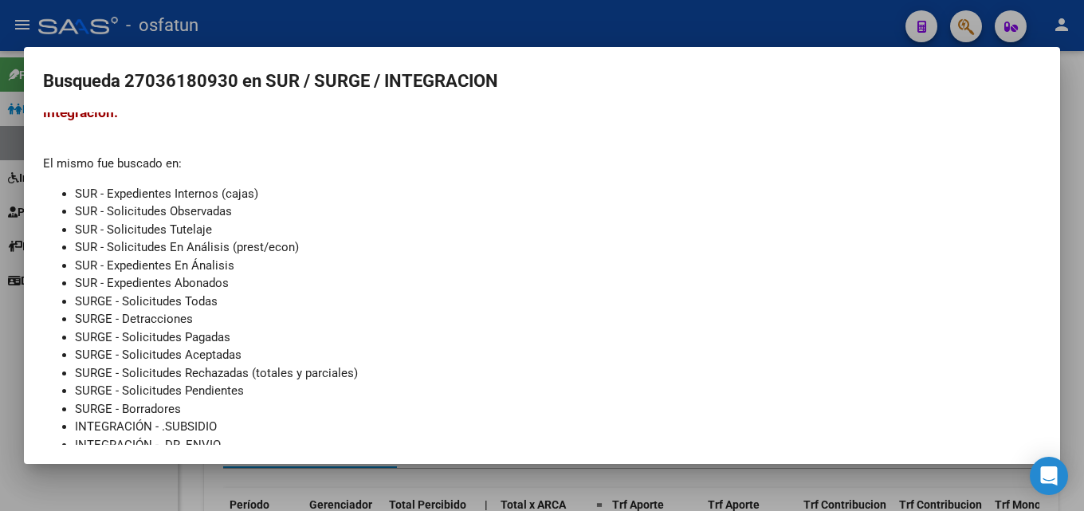
scroll to position [86, 0]
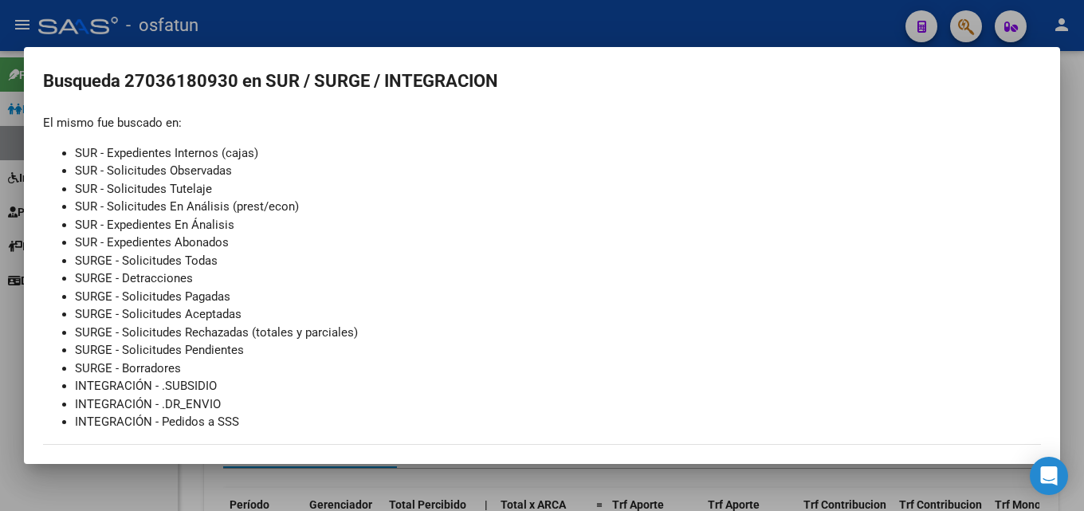
click at [550, 31] on div at bounding box center [542, 255] width 1084 height 511
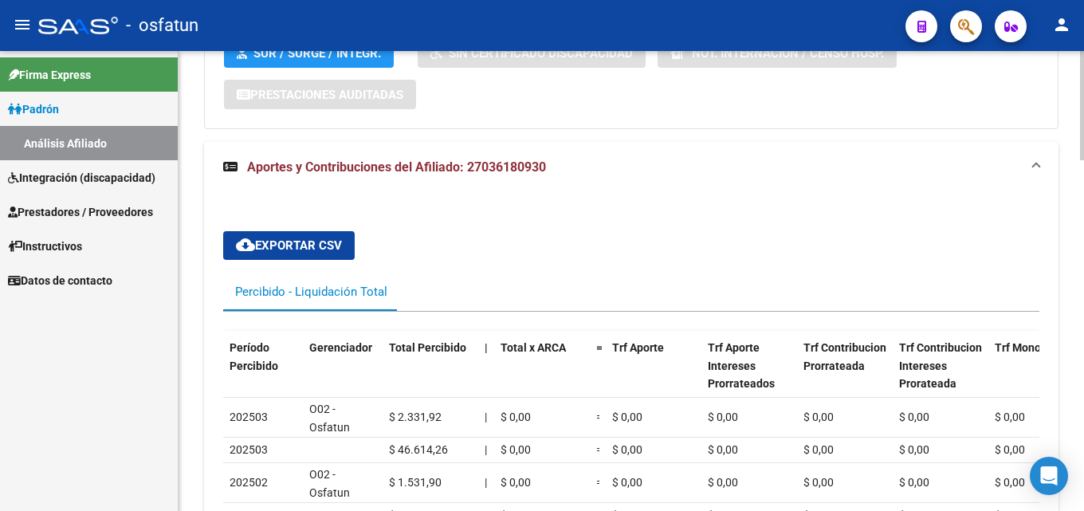
scroll to position [1116, 0]
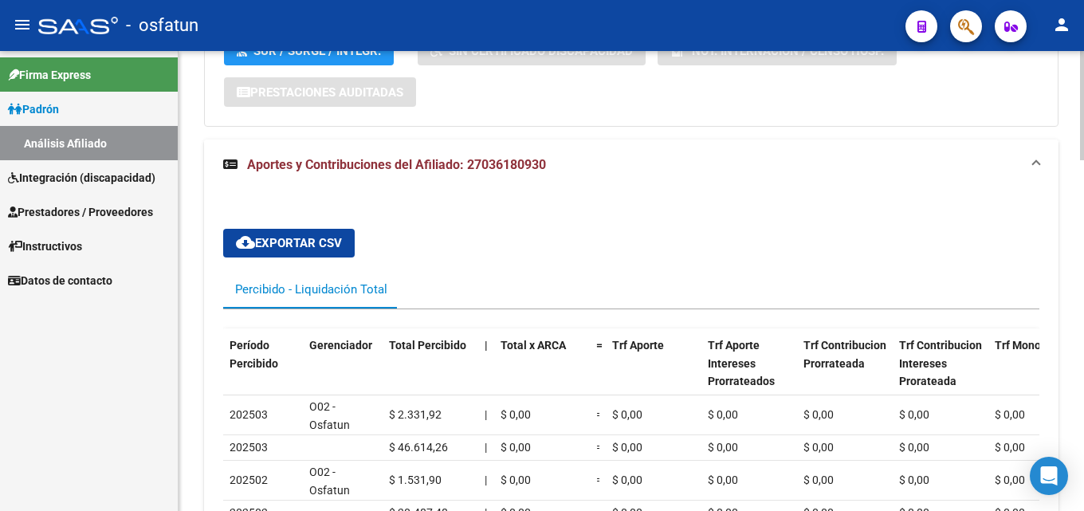
click at [312, 172] on strong "Aportes y Contribuciones del Afiliado: 27036180930" at bounding box center [384, 165] width 323 height 18
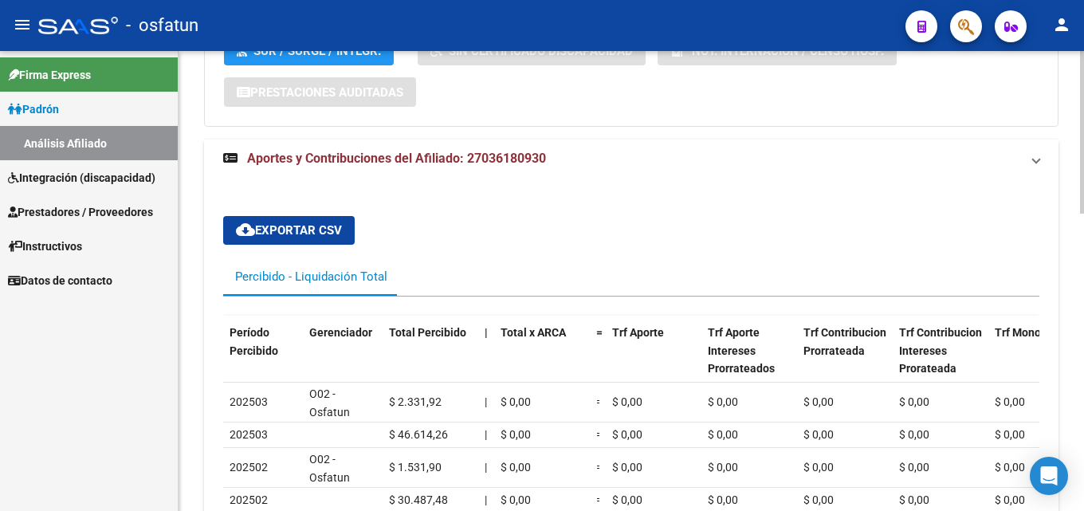
scroll to position [838, 0]
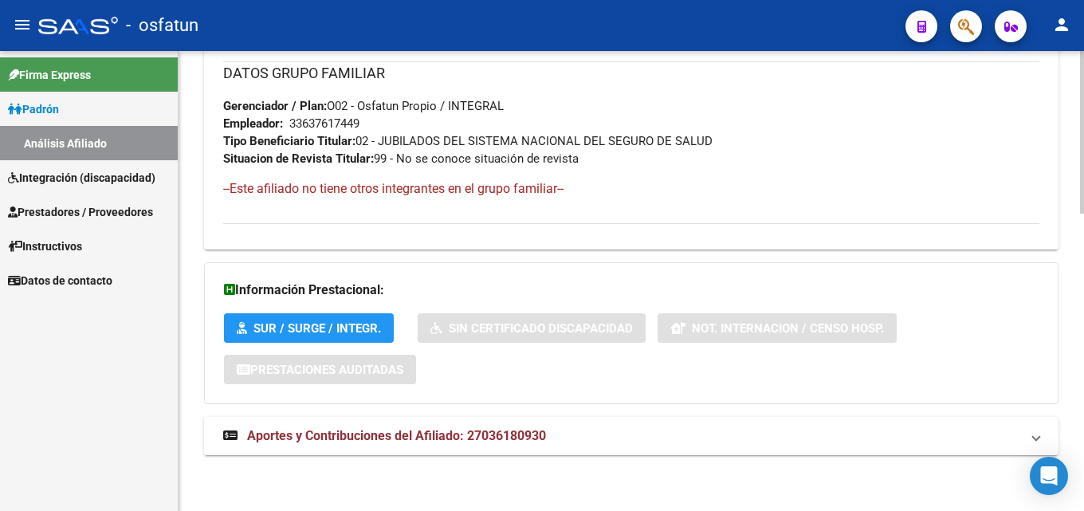
click at [320, 290] on h3 "Información Prestacional:" at bounding box center [631, 290] width 815 height 22
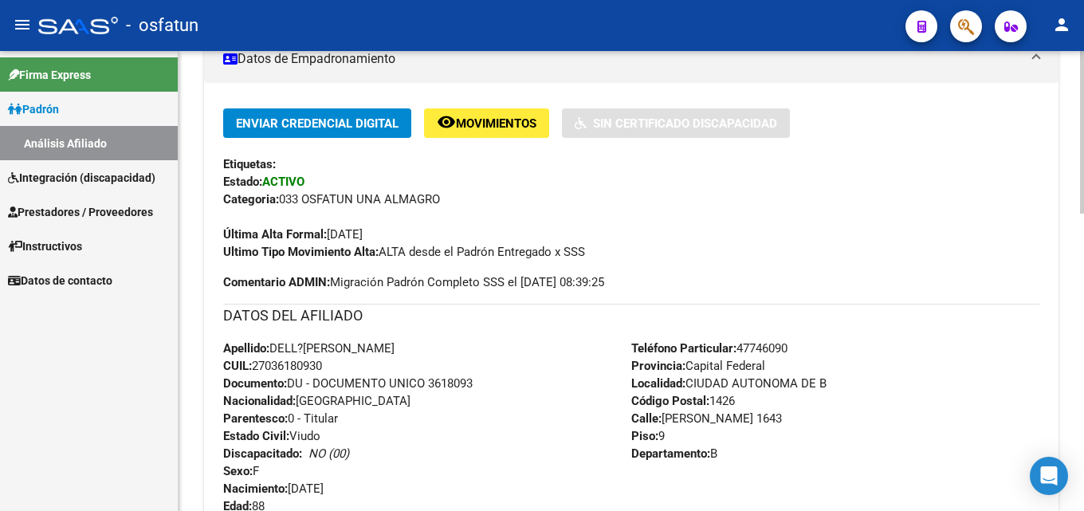
scroll to position [201, 0]
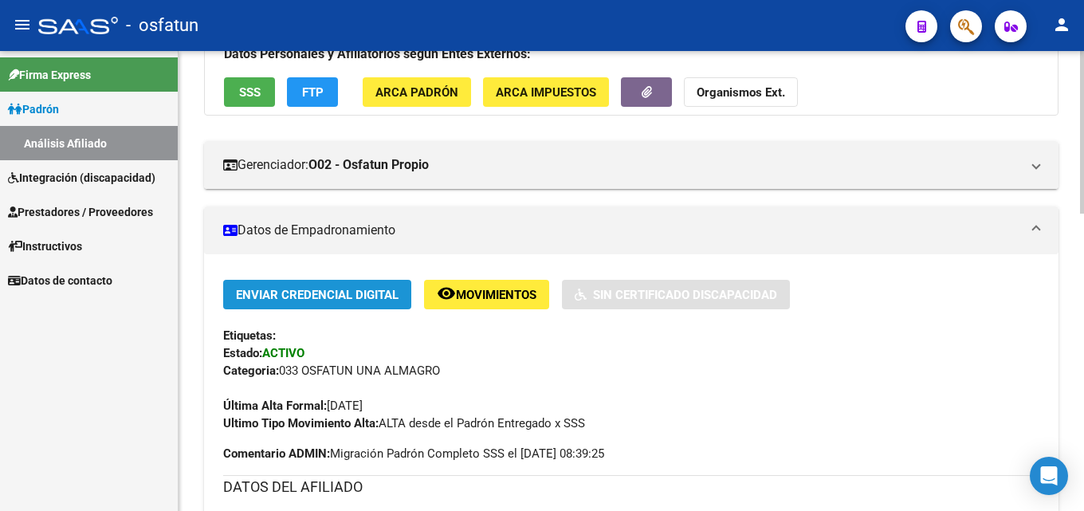
click at [321, 297] on span "Enviar Credencial Digital" at bounding box center [317, 295] width 163 height 14
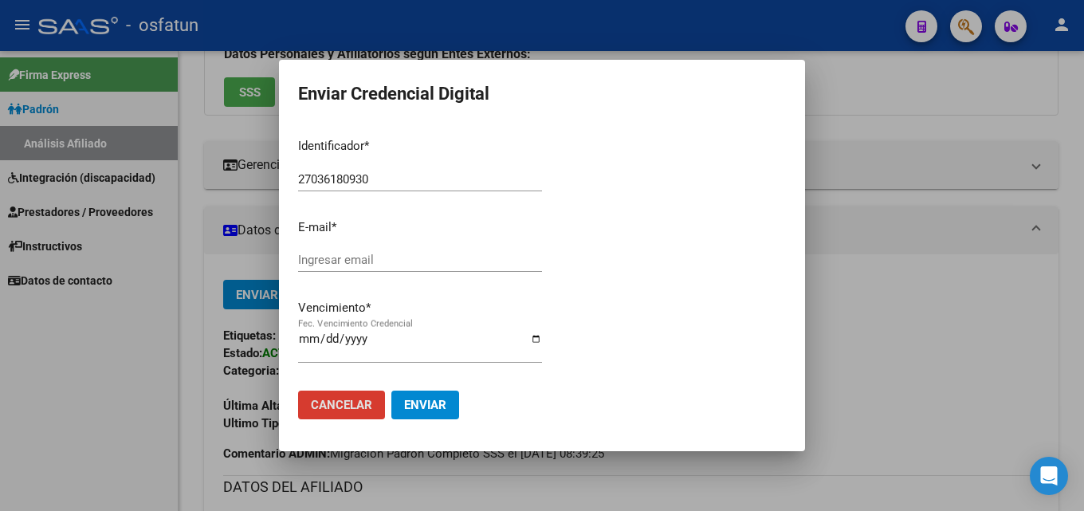
click at [332, 405] on span "Cancelar" at bounding box center [341, 405] width 61 height 14
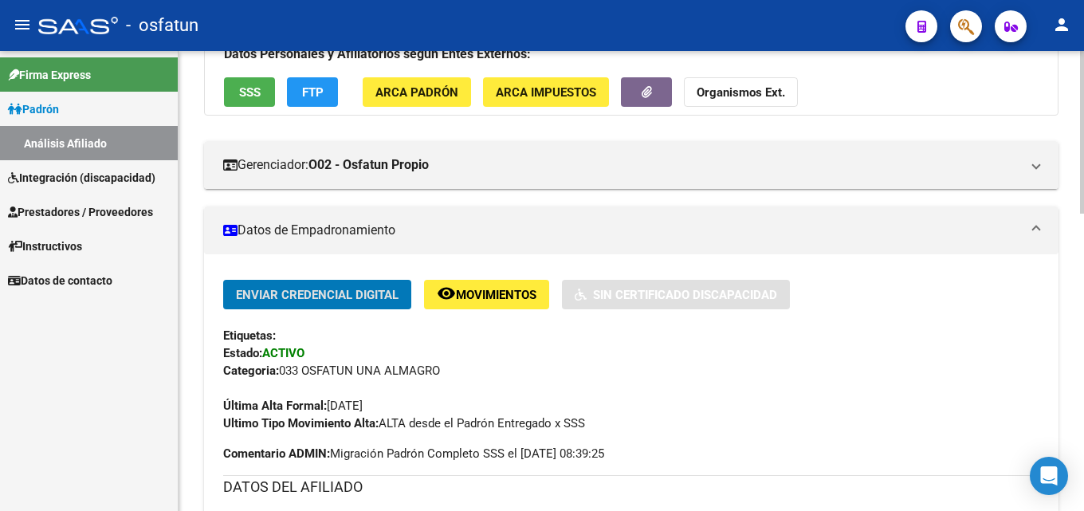
click at [308, 233] on mat-panel-title "Datos de Empadronamiento" at bounding box center [621, 231] width 797 height 18
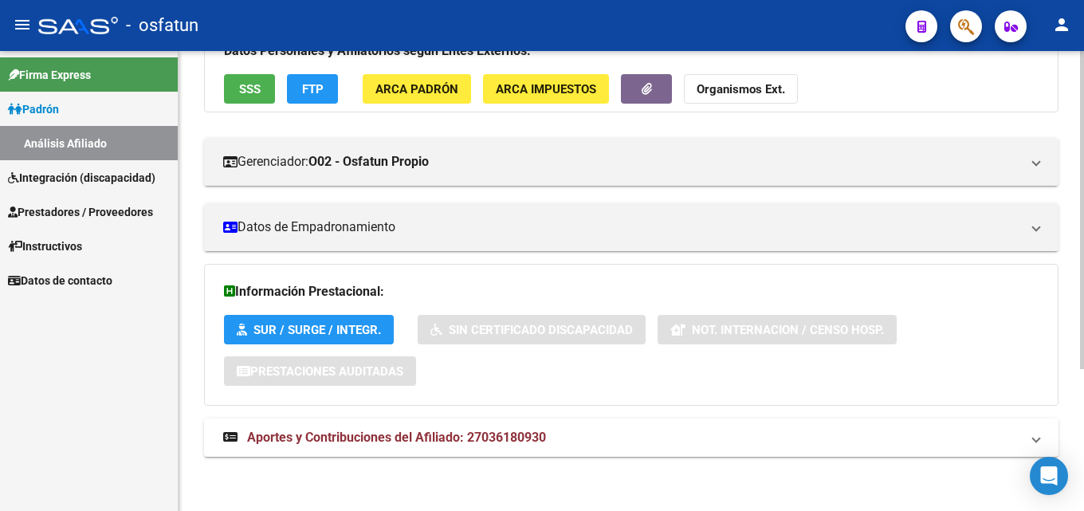
scroll to position [206, 0]
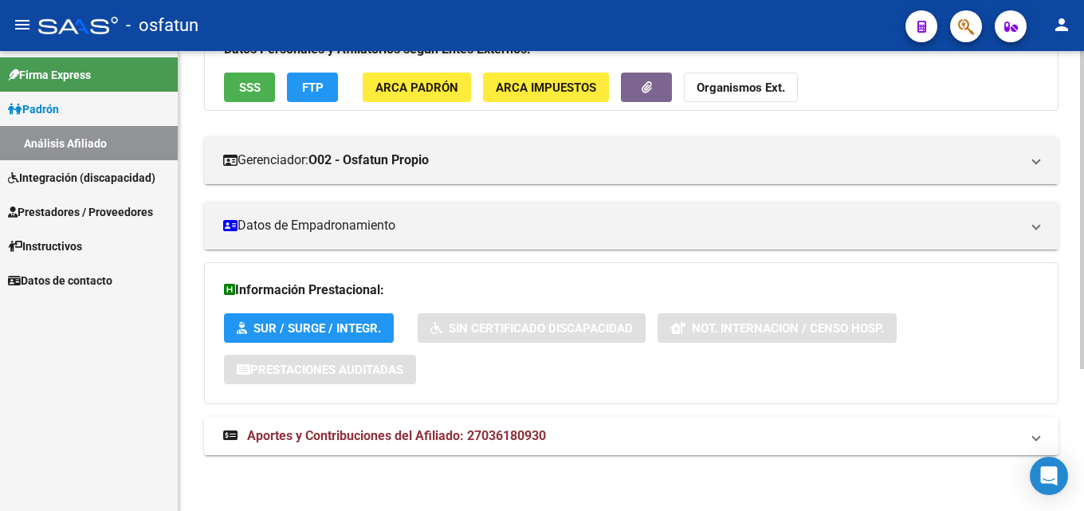
click at [365, 444] on strong "Aportes y Contribuciones del Afiliado: 27036180930" at bounding box center [384, 436] width 323 height 18
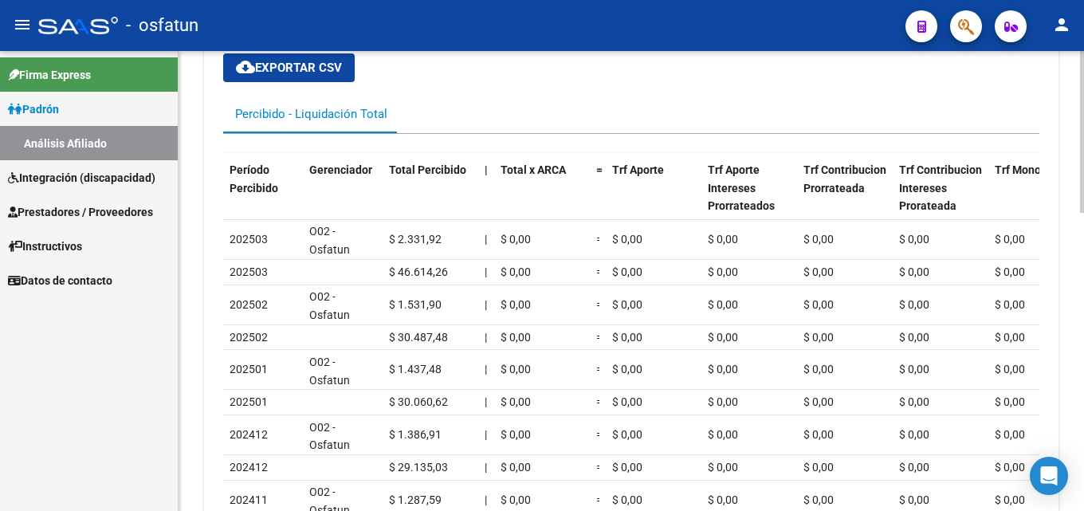
scroll to position [685, 0]
